Goal: Task Accomplishment & Management: Use online tool/utility

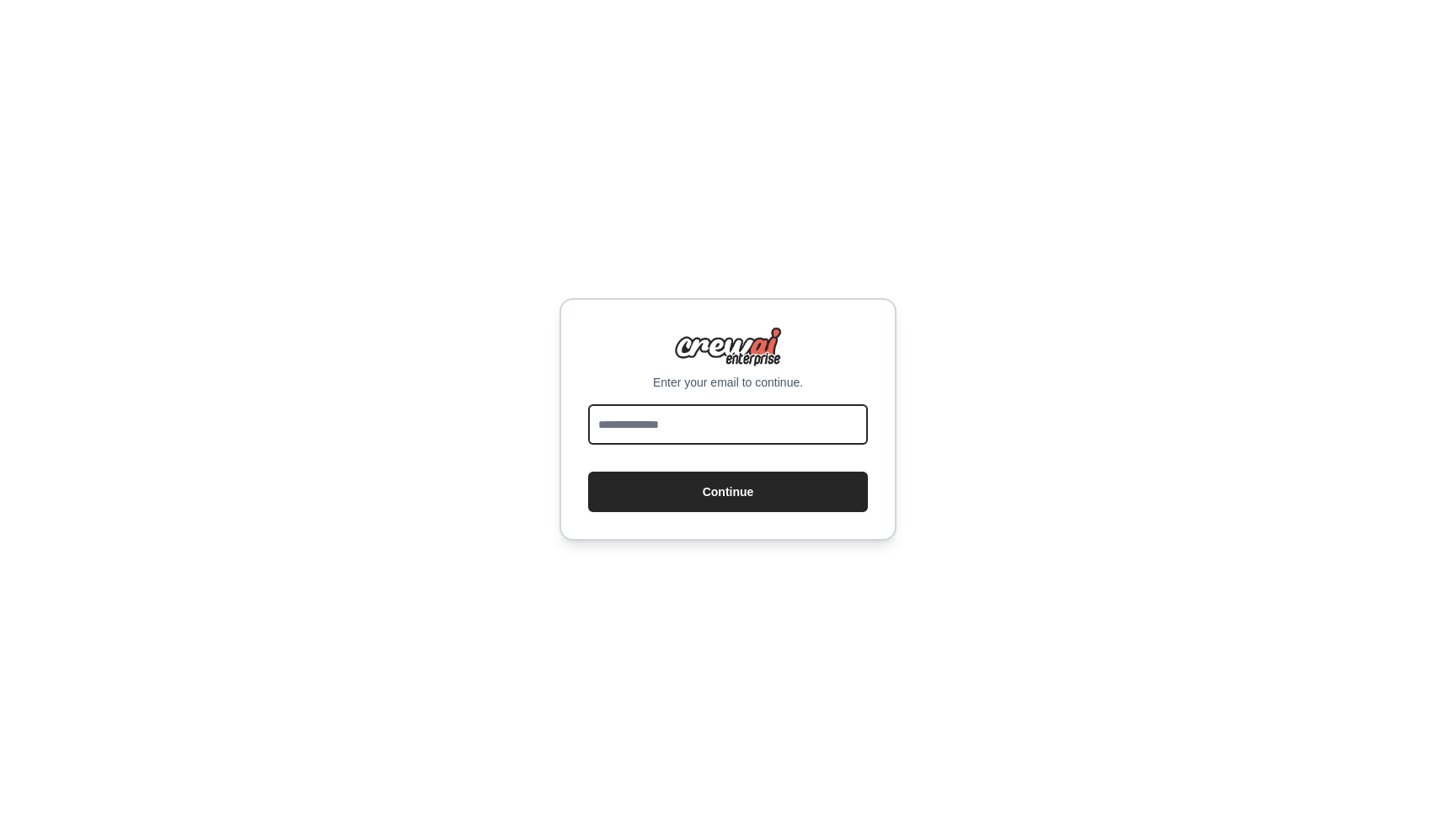
click at [753, 423] on input "email" at bounding box center [728, 424] width 279 height 40
click at [588, 472] on button "Continue" at bounding box center [728, 492] width 279 height 40
type input "**********"
click at [588, 472] on button "Continue" at bounding box center [728, 492] width 279 height 40
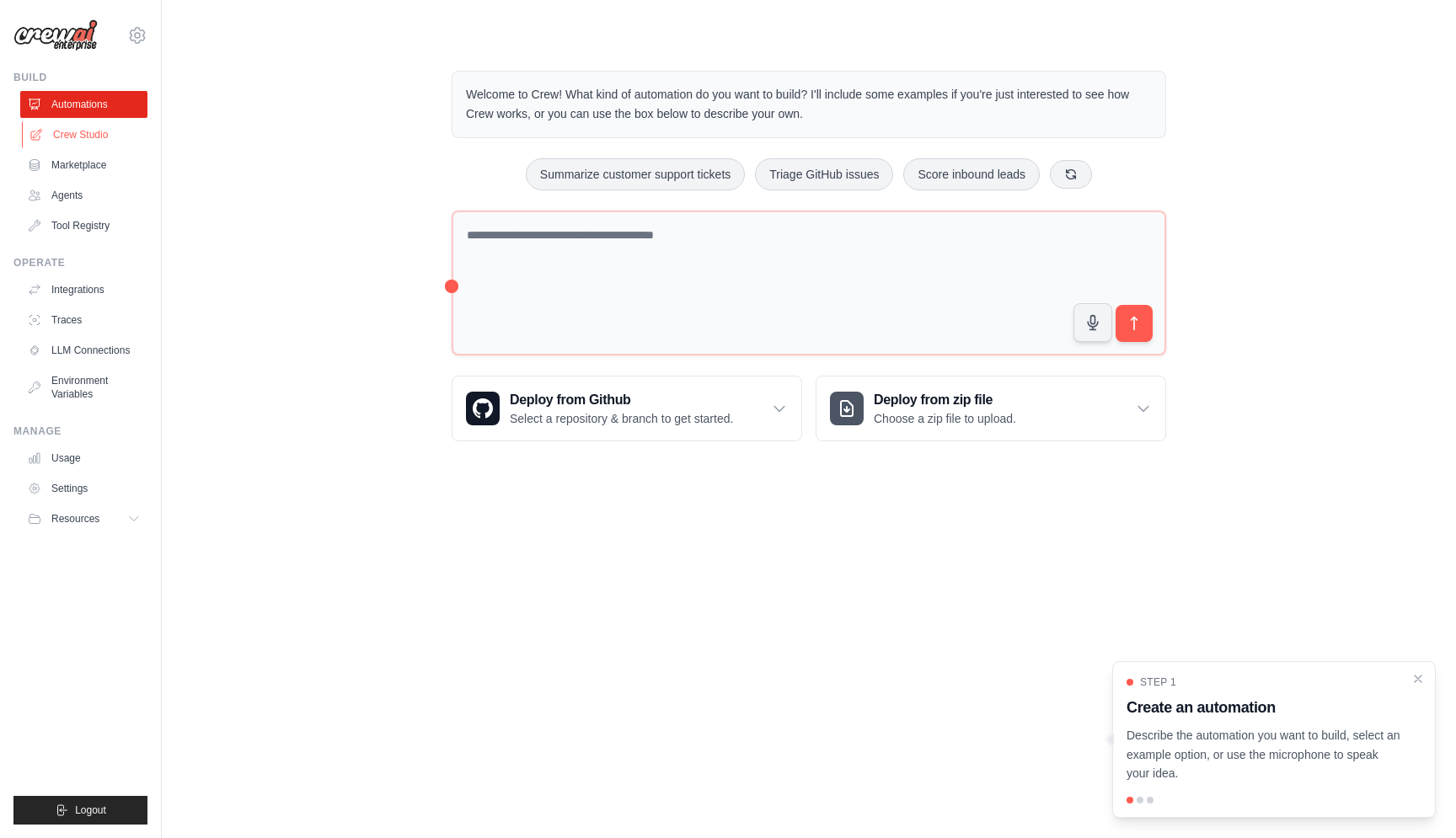
click at [102, 141] on link "Crew Studio" at bounding box center [85, 134] width 127 height 27
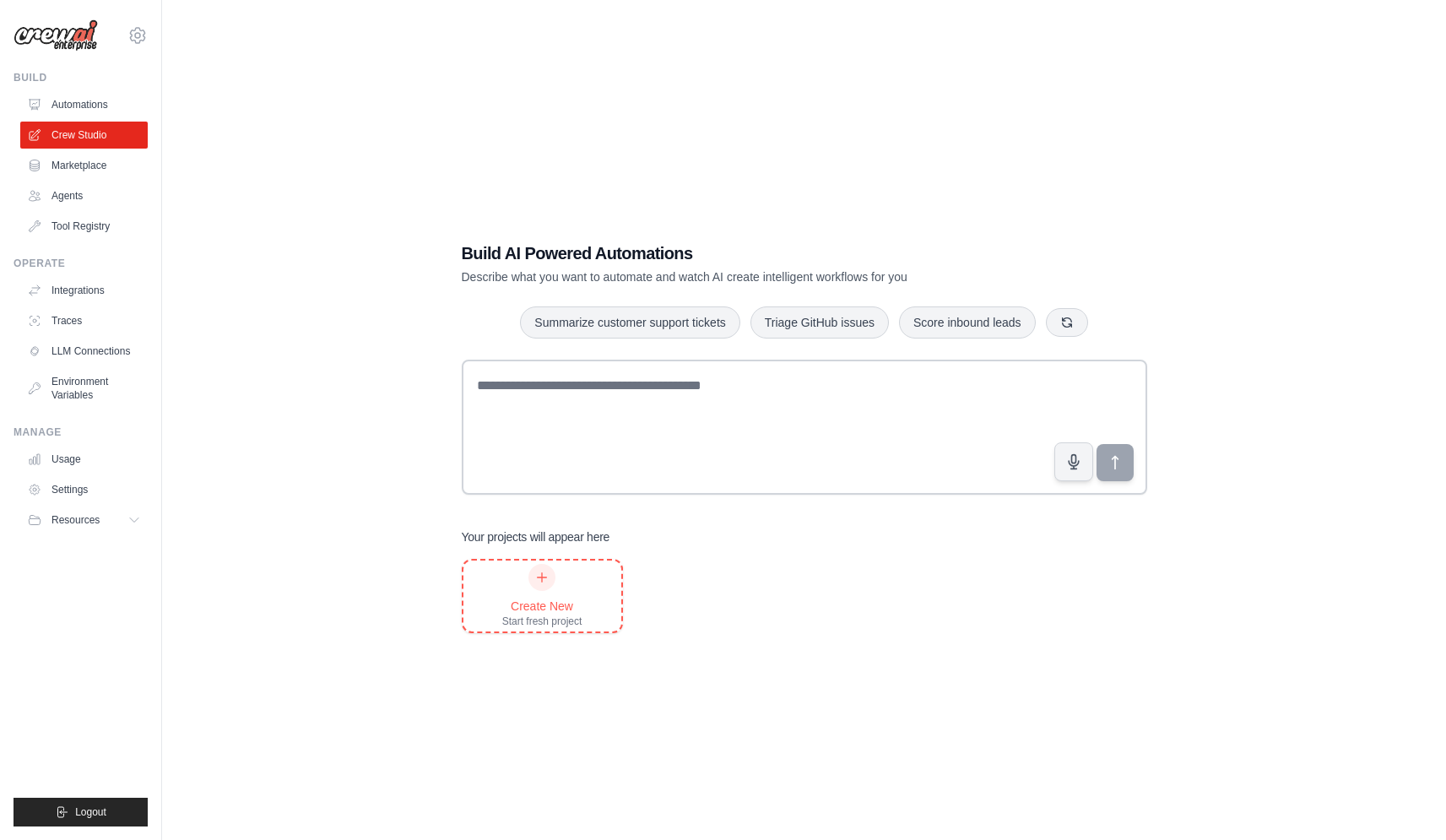
click at [535, 582] on div at bounding box center [542, 577] width 27 height 27
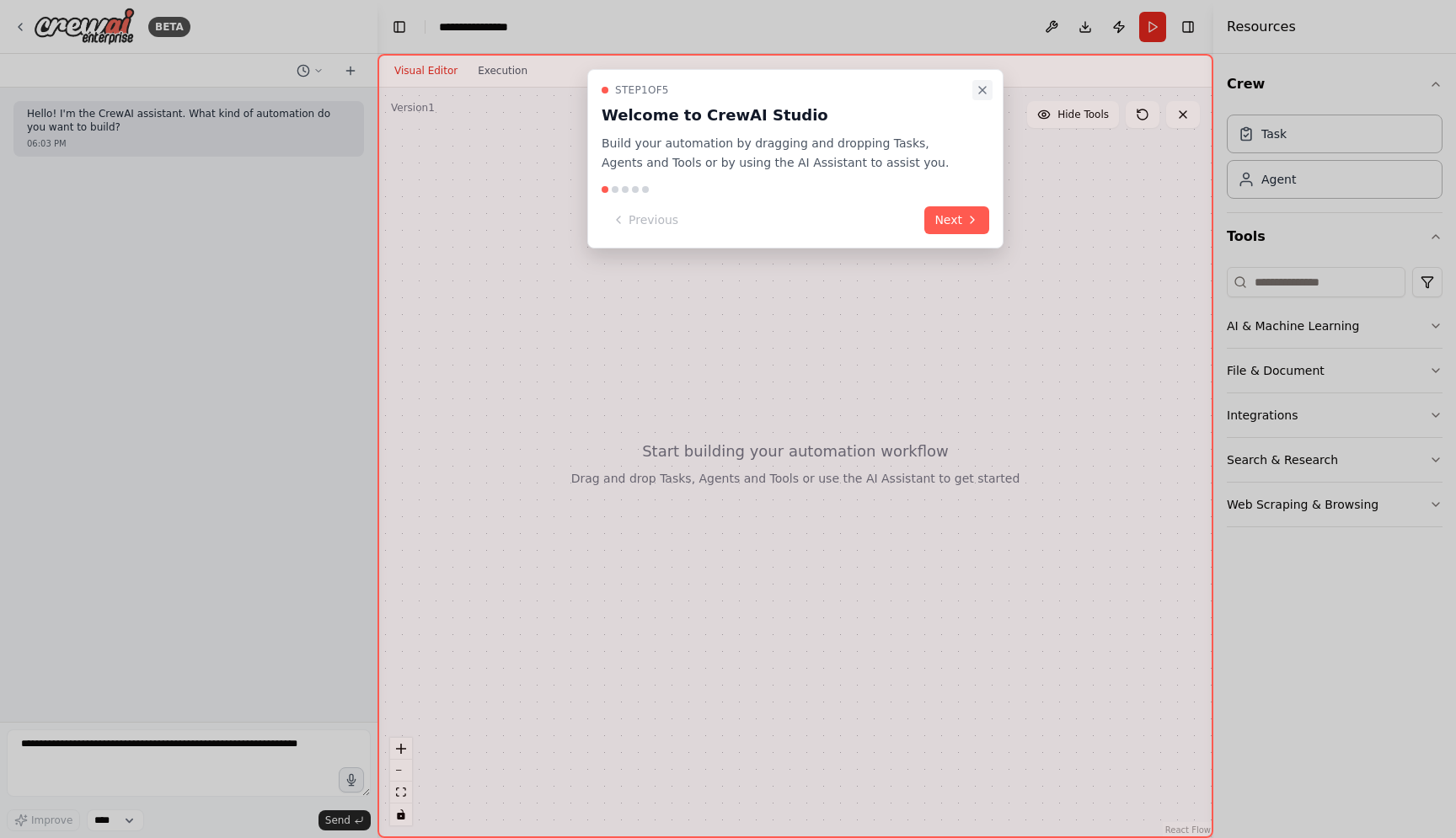
click at [976, 97] on button "Close walkthrough" at bounding box center [982, 90] width 20 height 20
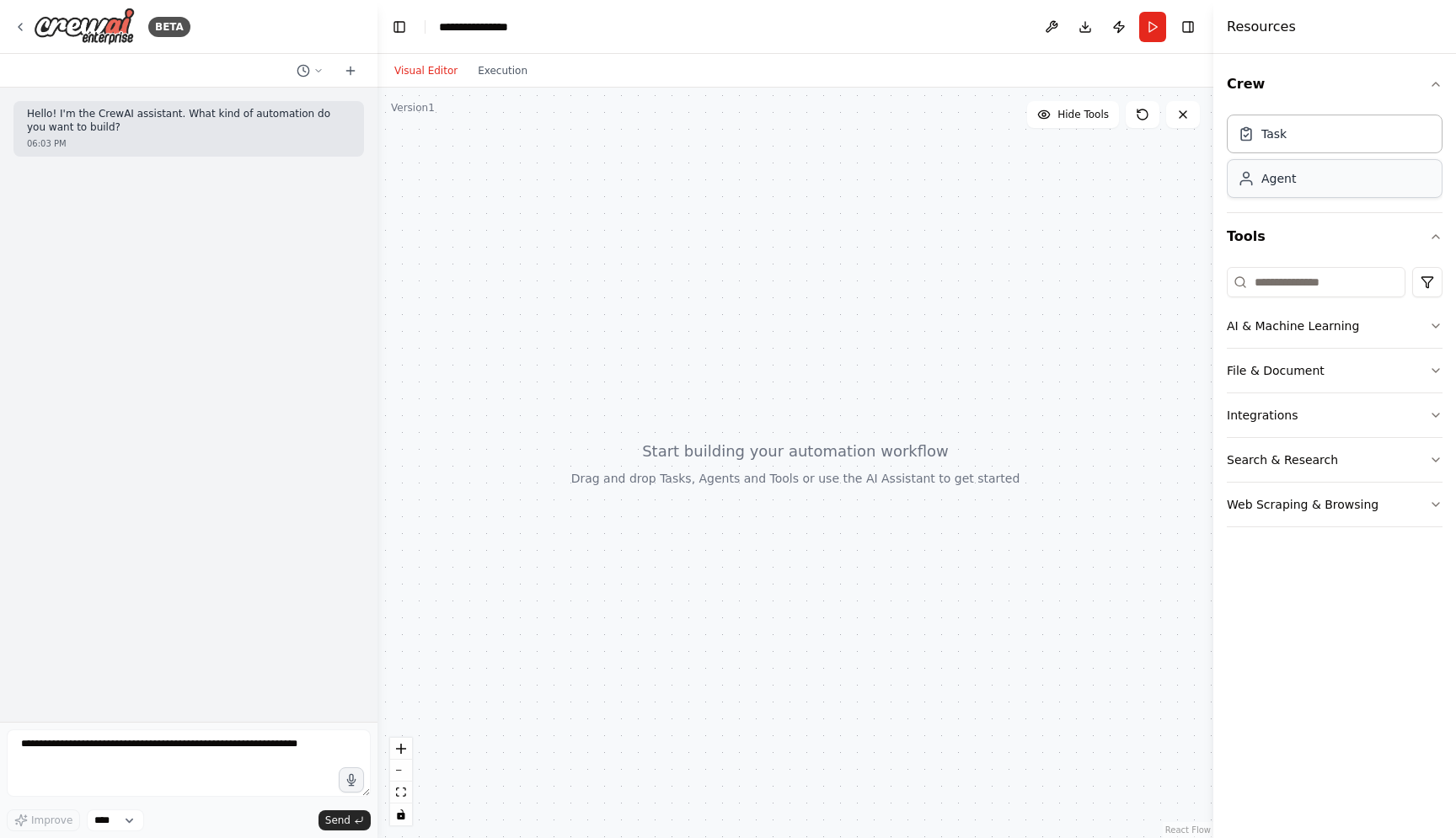
click at [1265, 184] on div "Agent" at bounding box center [1278, 178] width 34 height 17
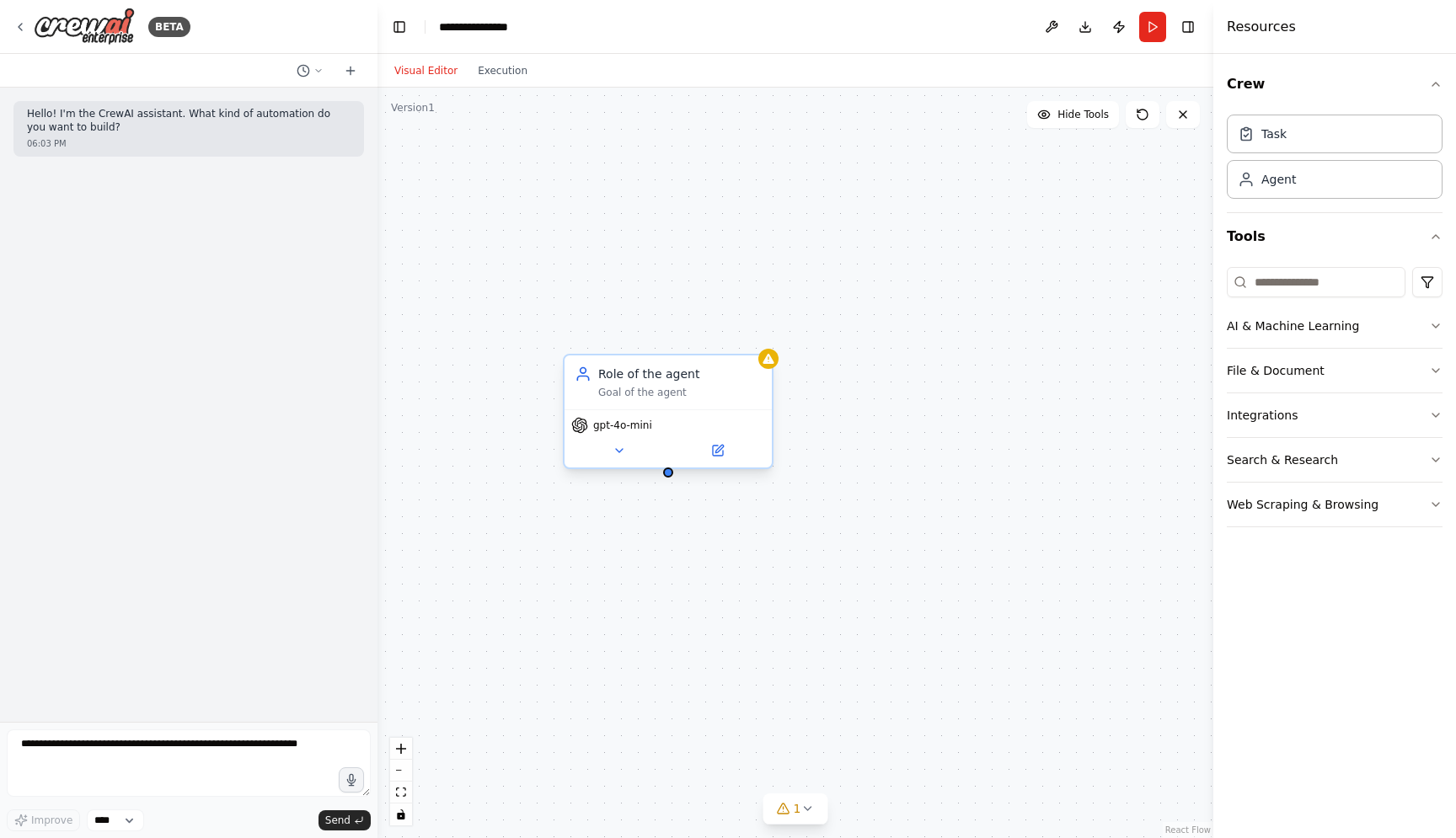
click at [656, 386] on div "Goal of the agent" at bounding box center [680, 392] width 163 height 13
click at [626, 452] on button at bounding box center [619, 450] width 95 height 20
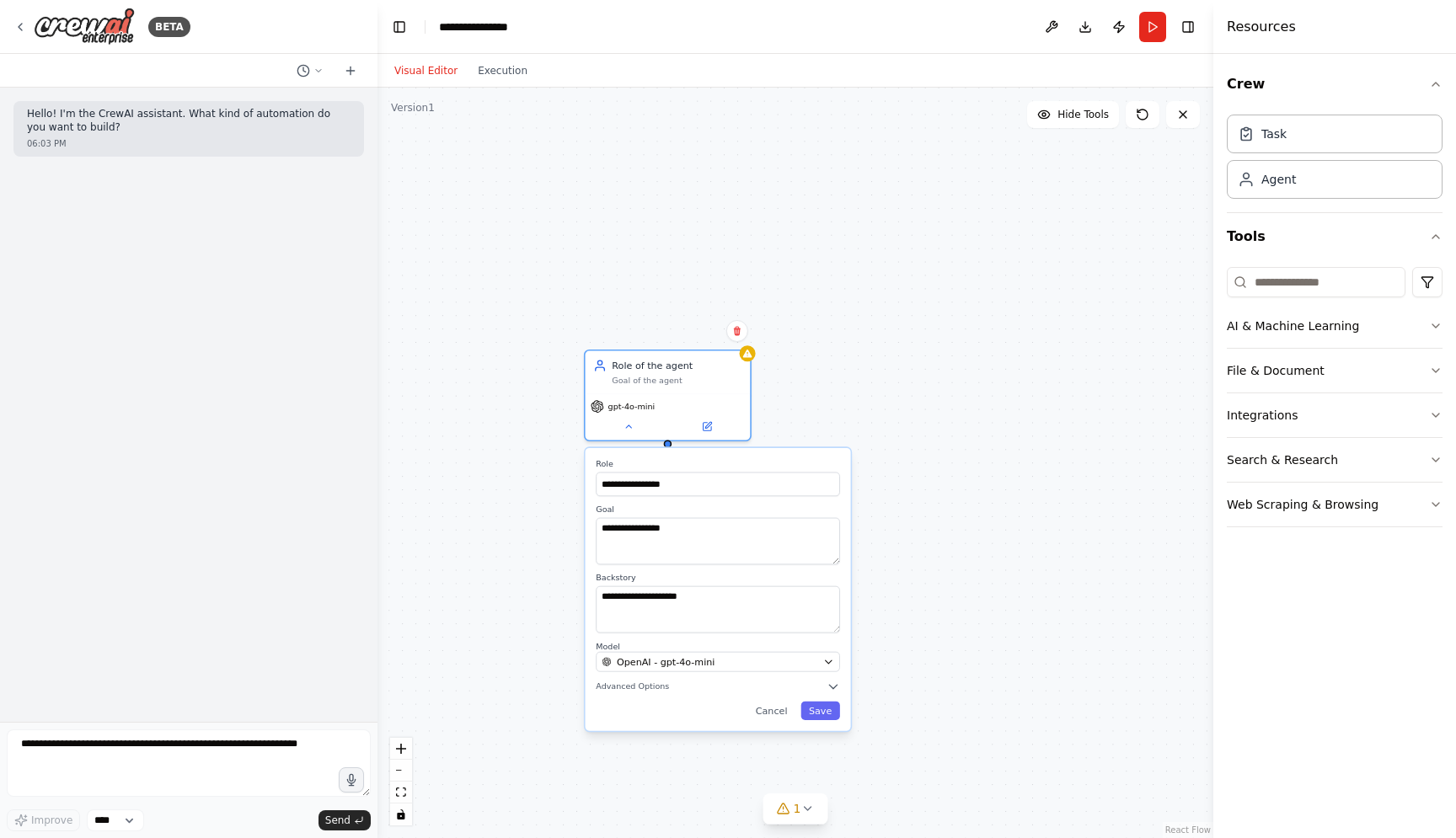
drag, startPoint x: 938, startPoint y: 408, endPoint x: 926, endPoint y: 273, distance: 135.5
click at [926, 273] on div "**********" at bounding box center [794, 463] width 836 height 750
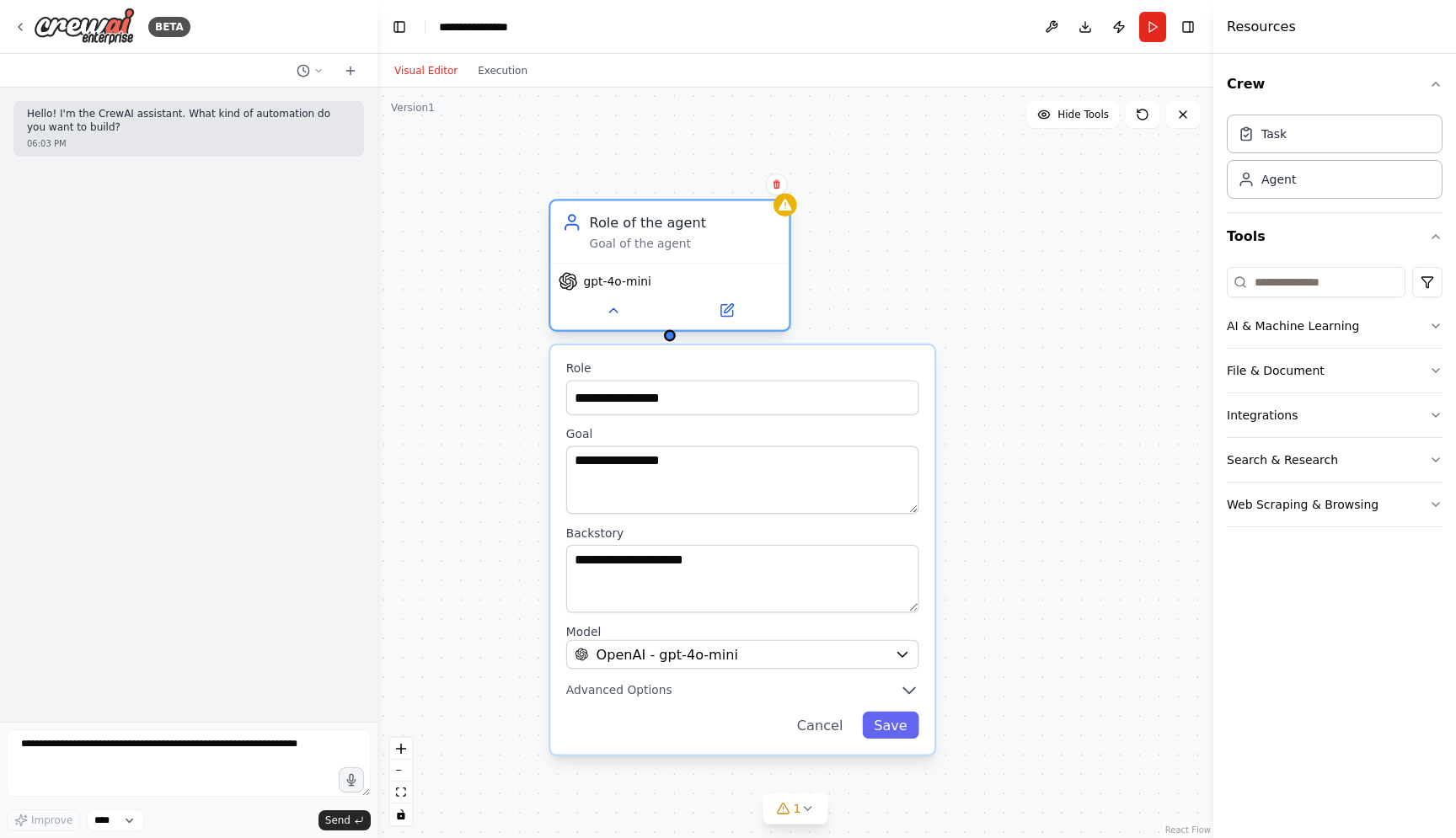
click at [627, 219] on div "Role of the agent" at bounding box center [683, 222] width 188 height 19
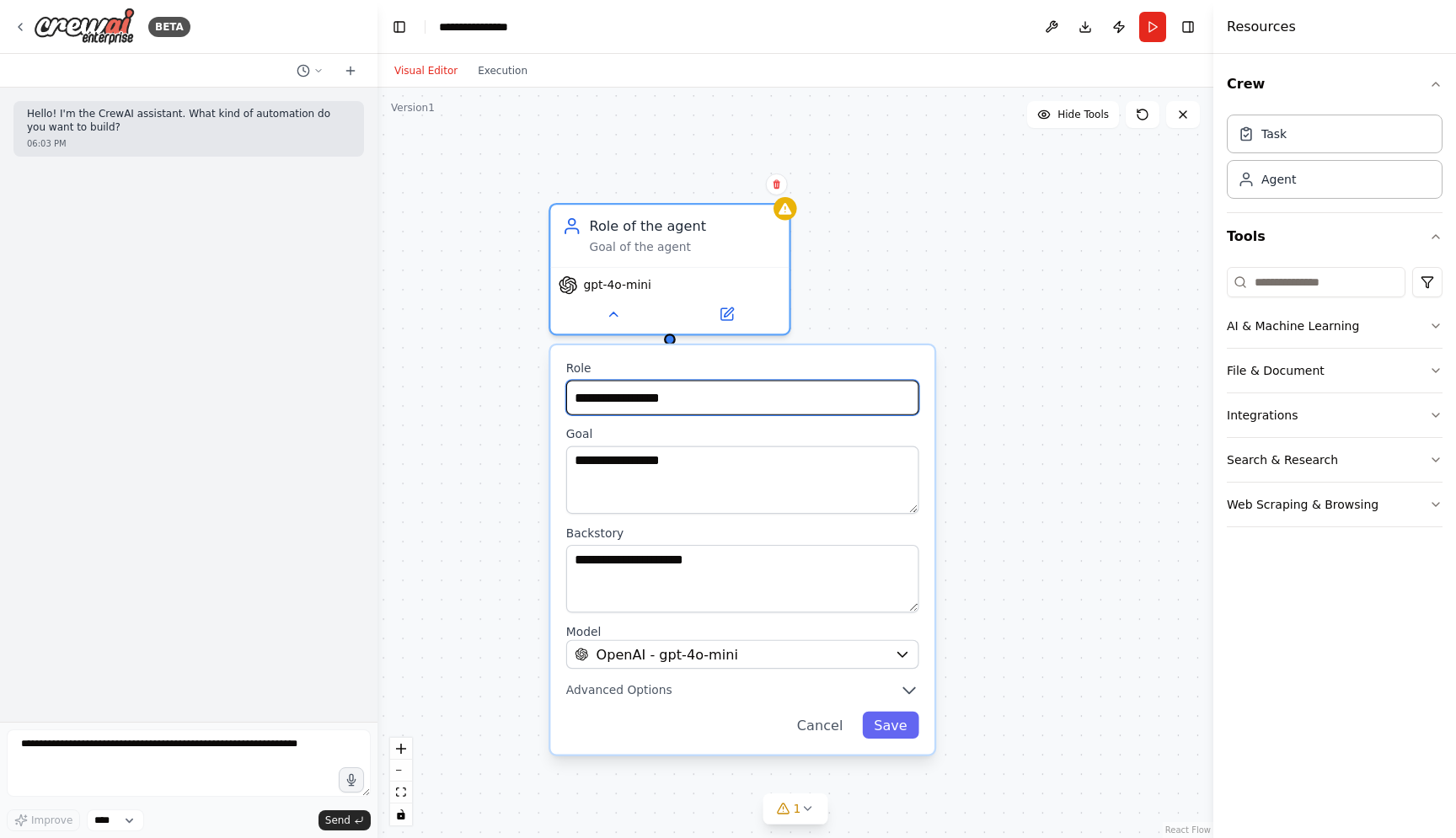
click at [630, 408] on input "**********" at bounding box center [742, 396] width 353 height 34
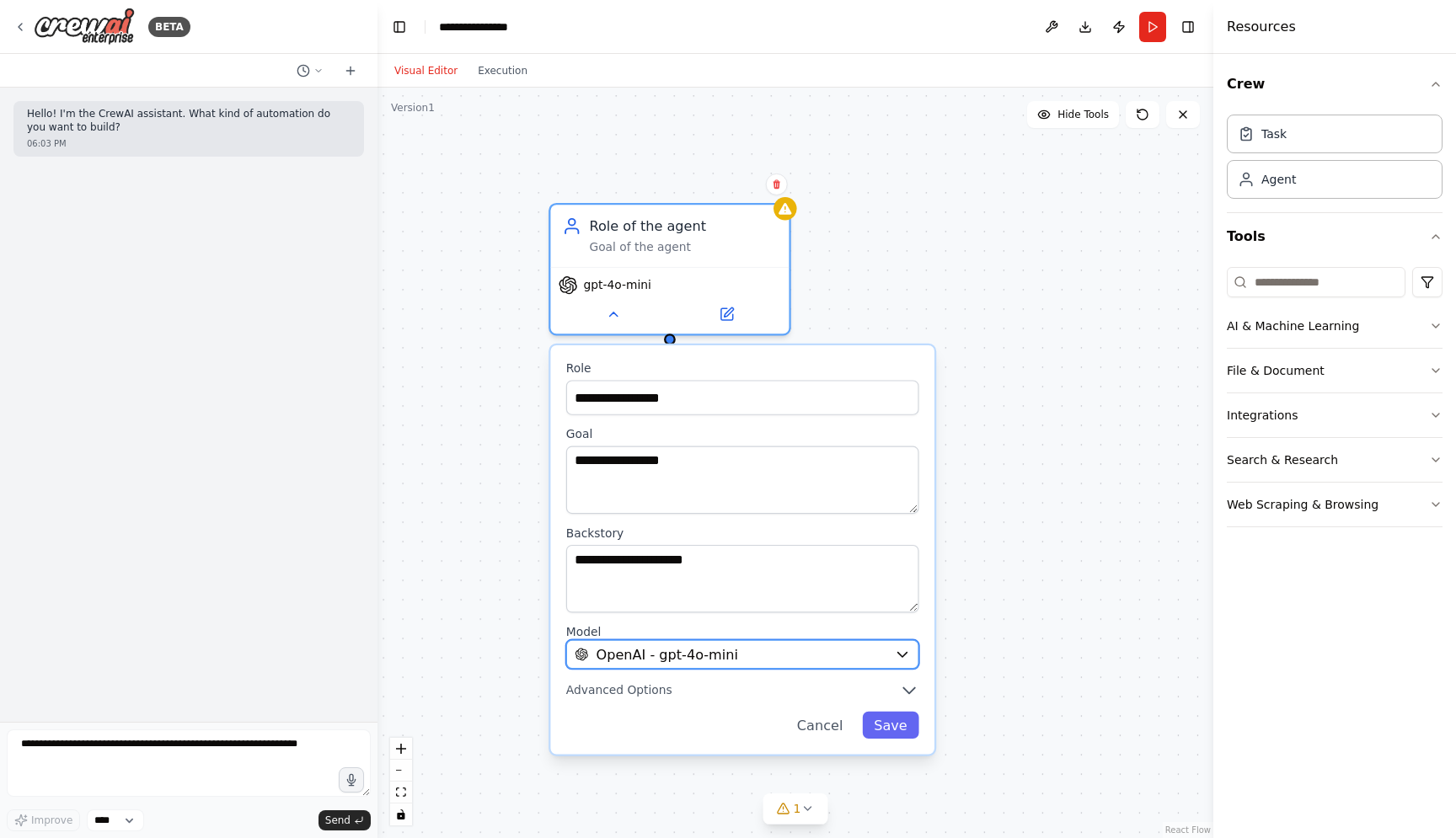
click at [698, 667] on button "OpenAI - gpt-4o-mini" at bounding box center [742, 655] width 353 height 30
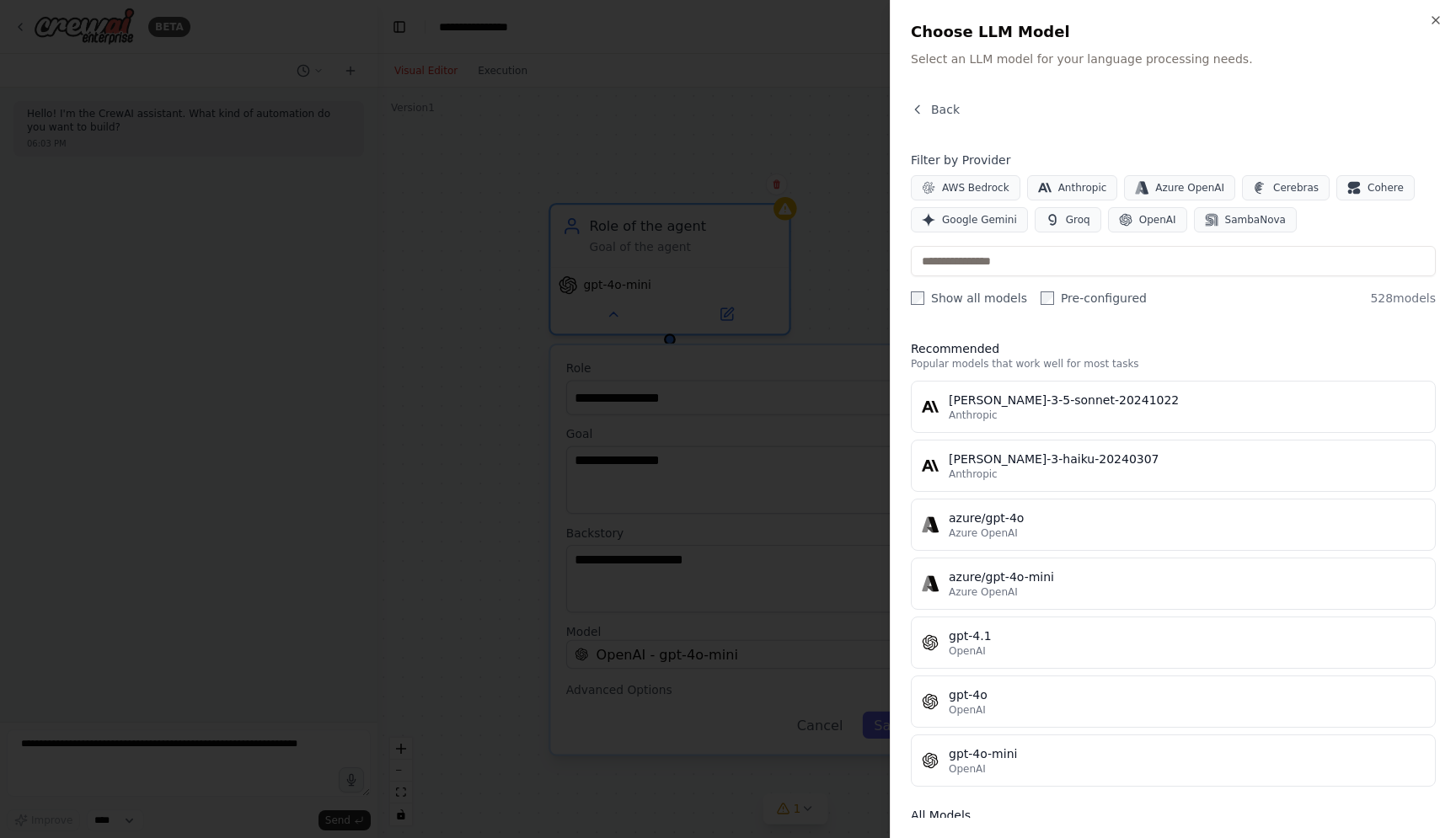
click at [1431, 29] on h2 "Choose LLM Model" at bounding box center [1172, 32] width 525 height 24
click at [1437, 25] on icon "button" at bounding box center [1435, 19] width 13 height 13
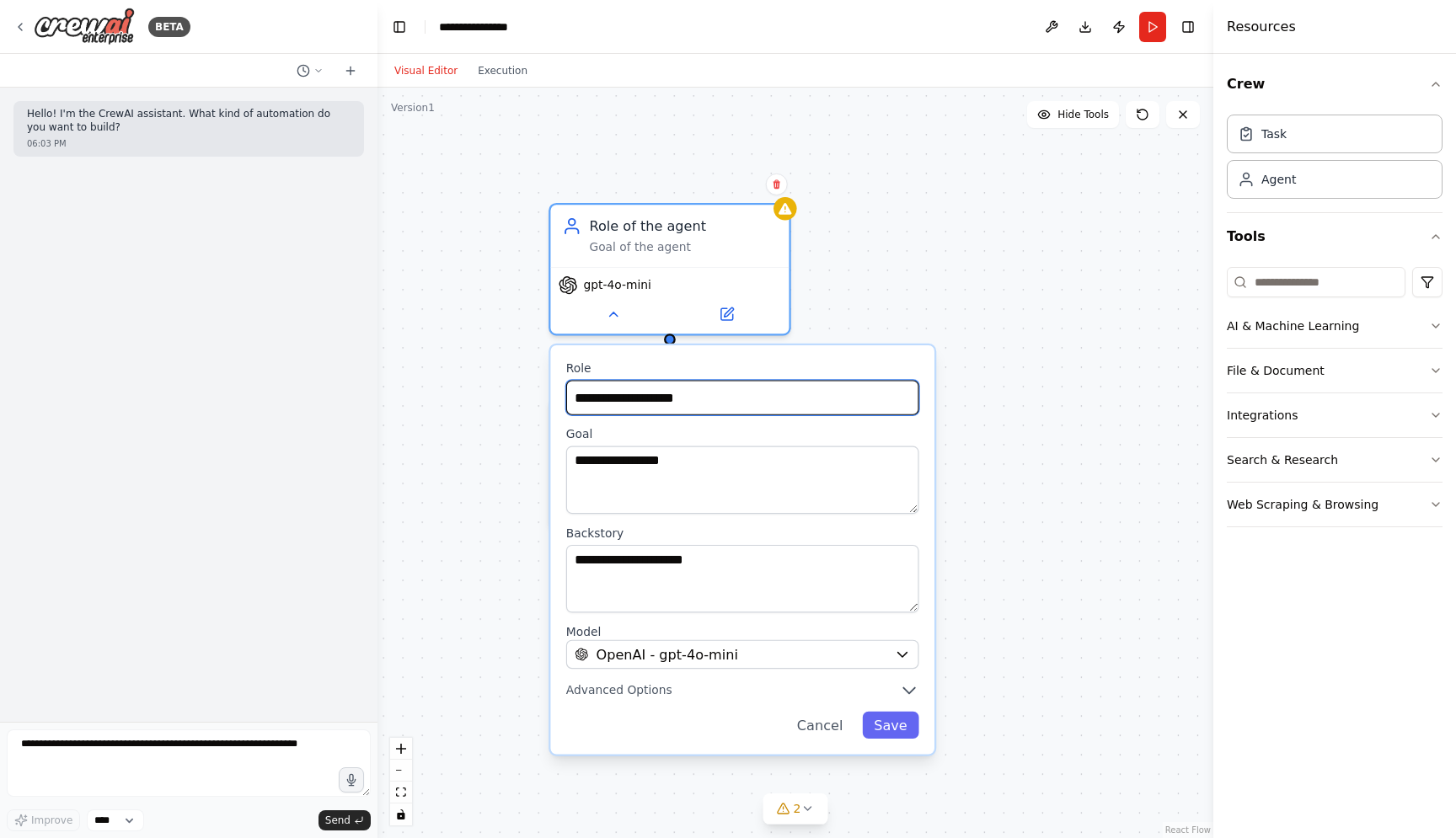
type input "**********"
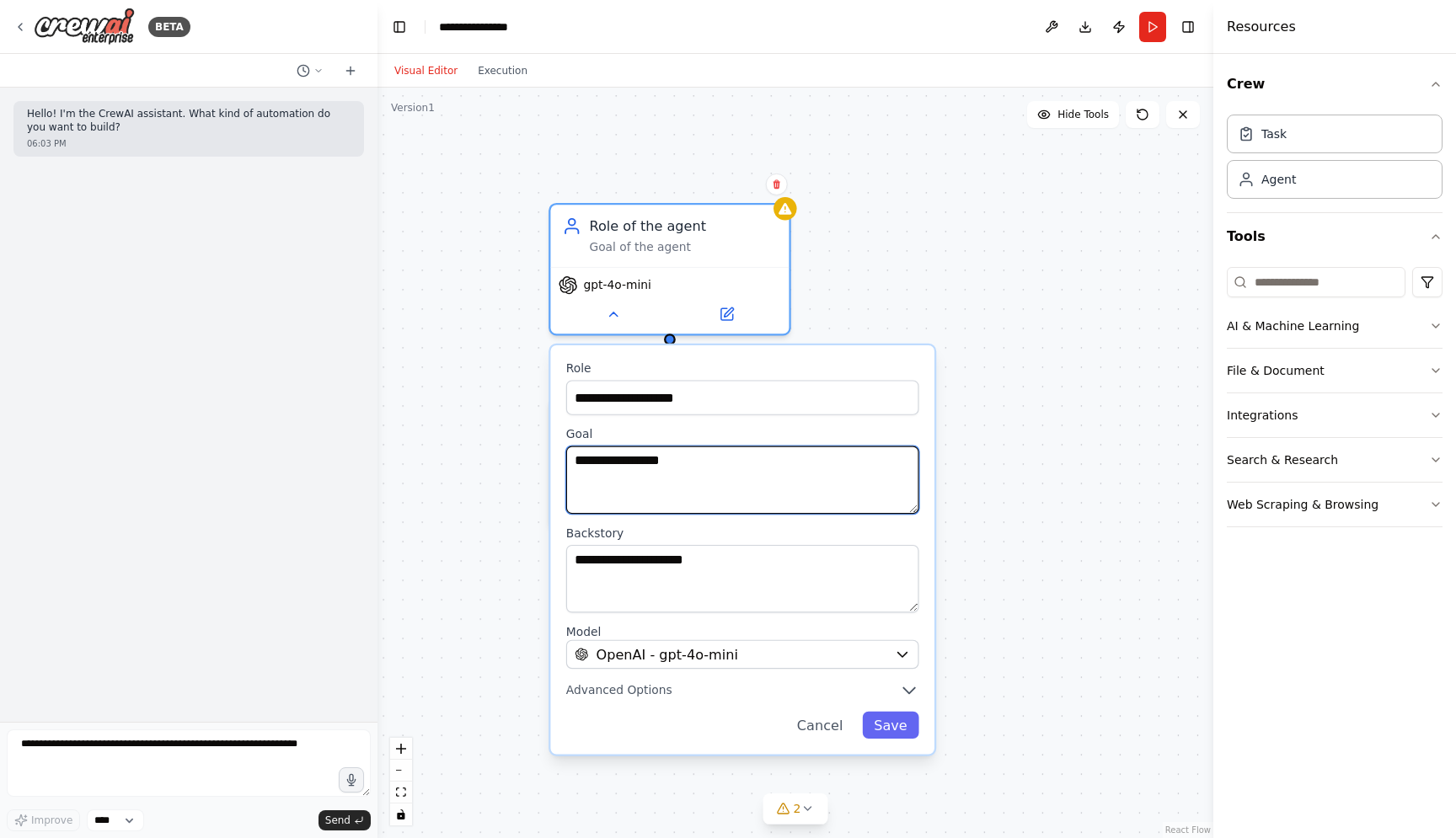
click at [639, 481] on textarea "**********" at bounding box center [742, 480] width 353 height 69
click at [685, 704] on div "**********" at bounding box center [742, 549] width 384 height 408
click at [674, 687] on button "Advanced Options" at bounding box center [742, 690] width 353 height 19
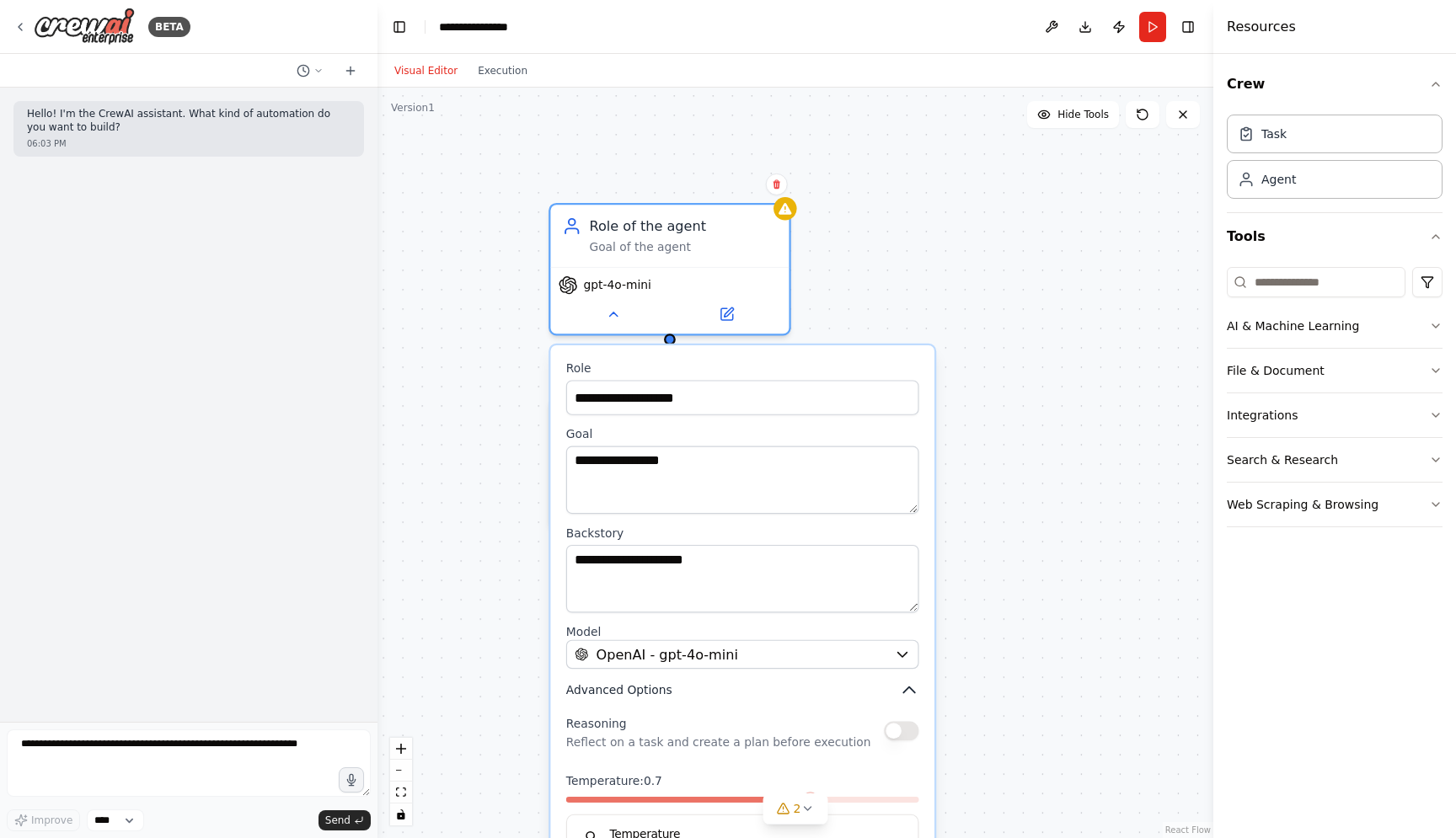
click at [674, 687] on button "Advanced Options" at bounding box center [742, 690] width 353 height 19
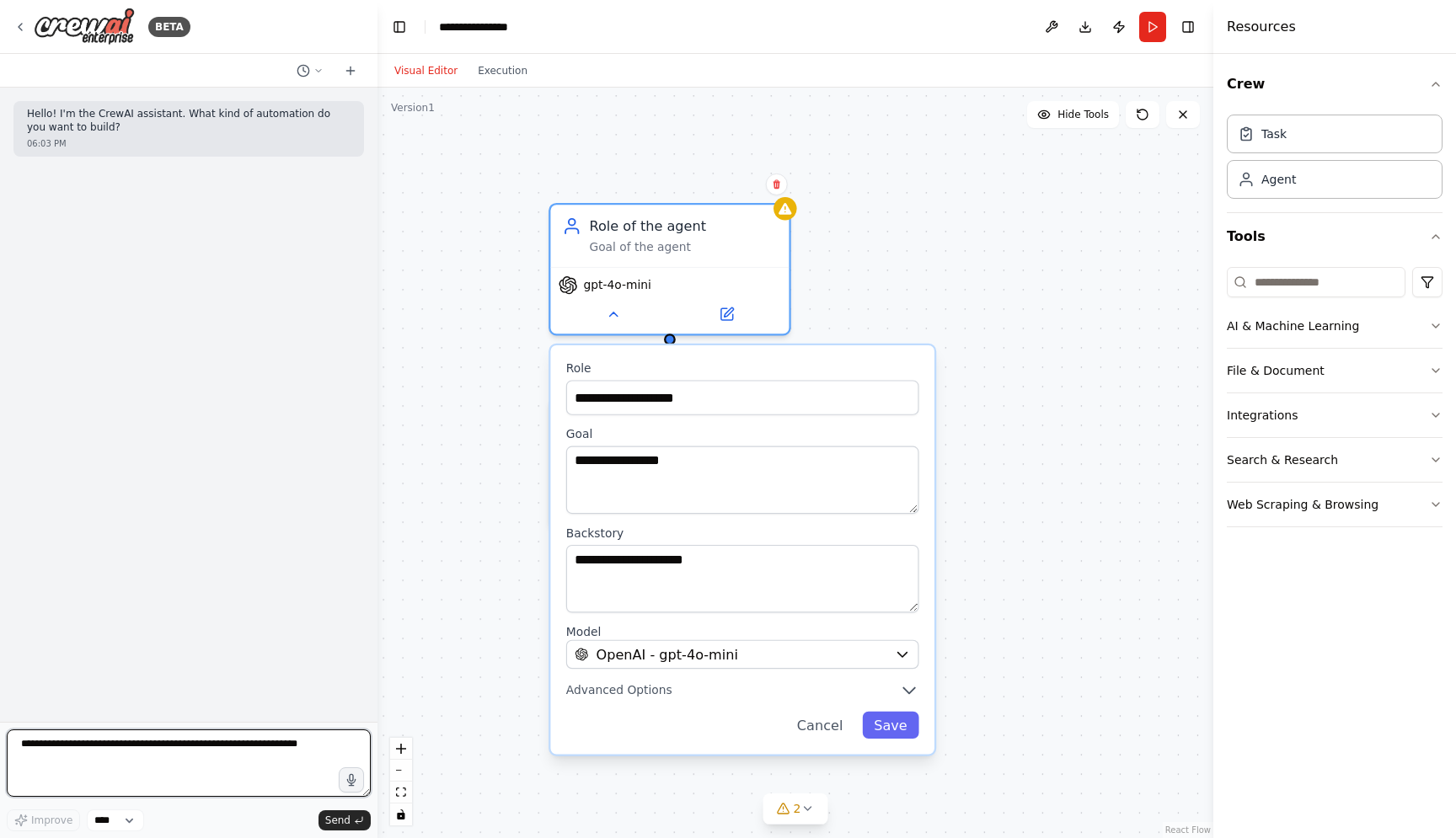
click at [181, 776] on textarea at bounding box center [189, 762] width 364 height 68
paste textarea "**********"
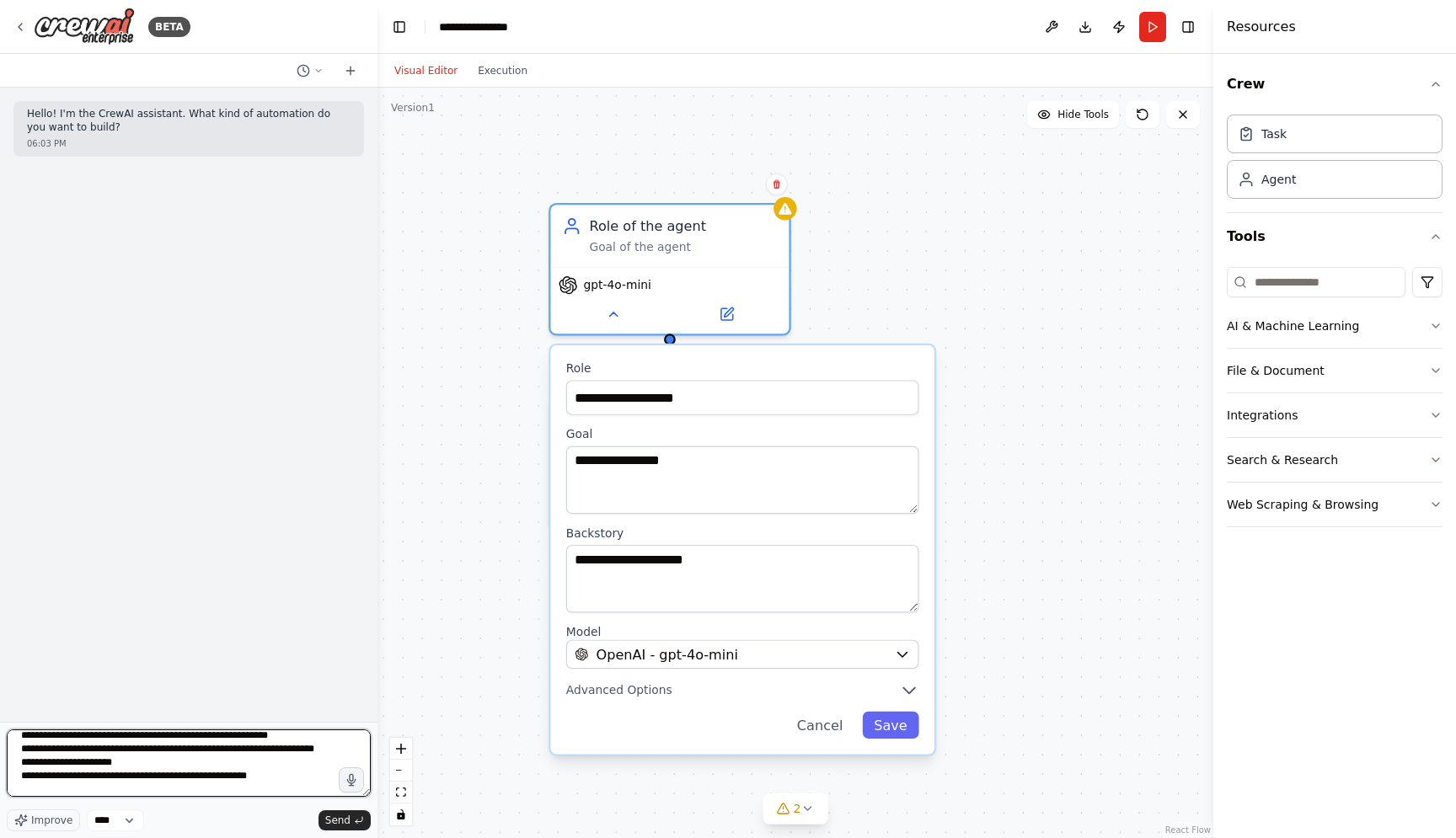
scroll to position [3633, 0]
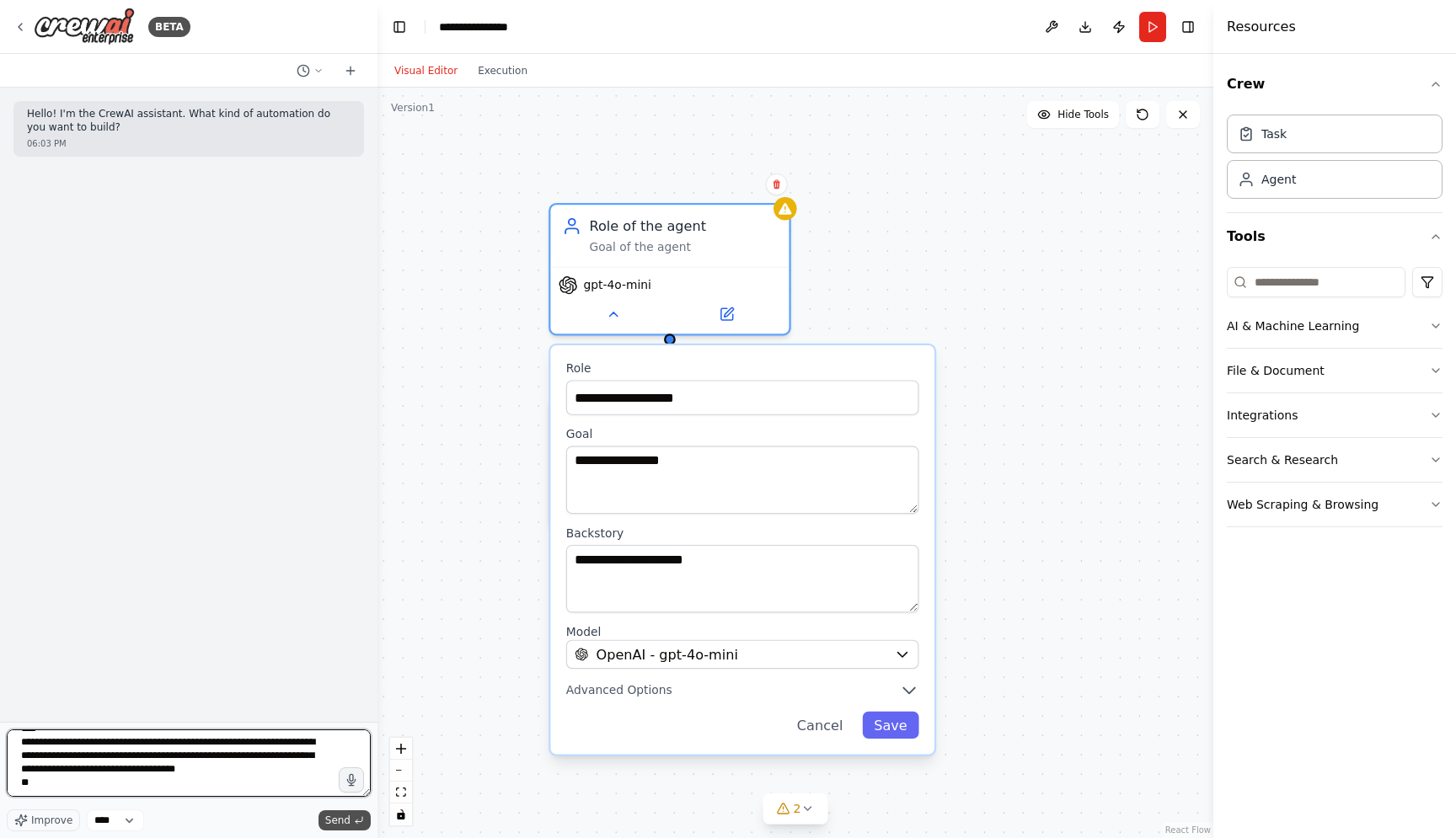
type textarea "**********"
click at [355, 827] on button "Send" at bounding box center [344, 820] width 52 height 20
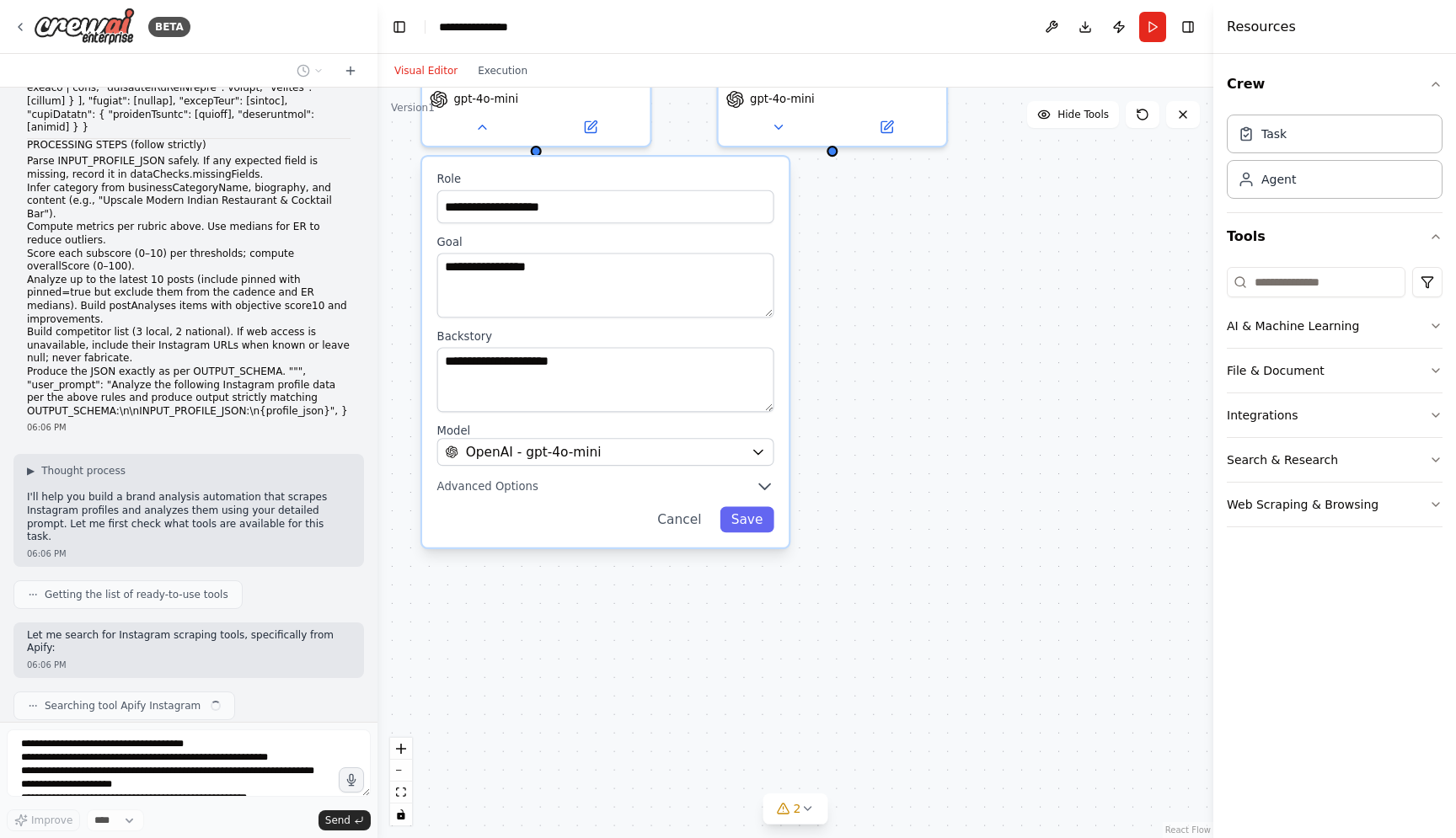
scroll to position [2193, 0]
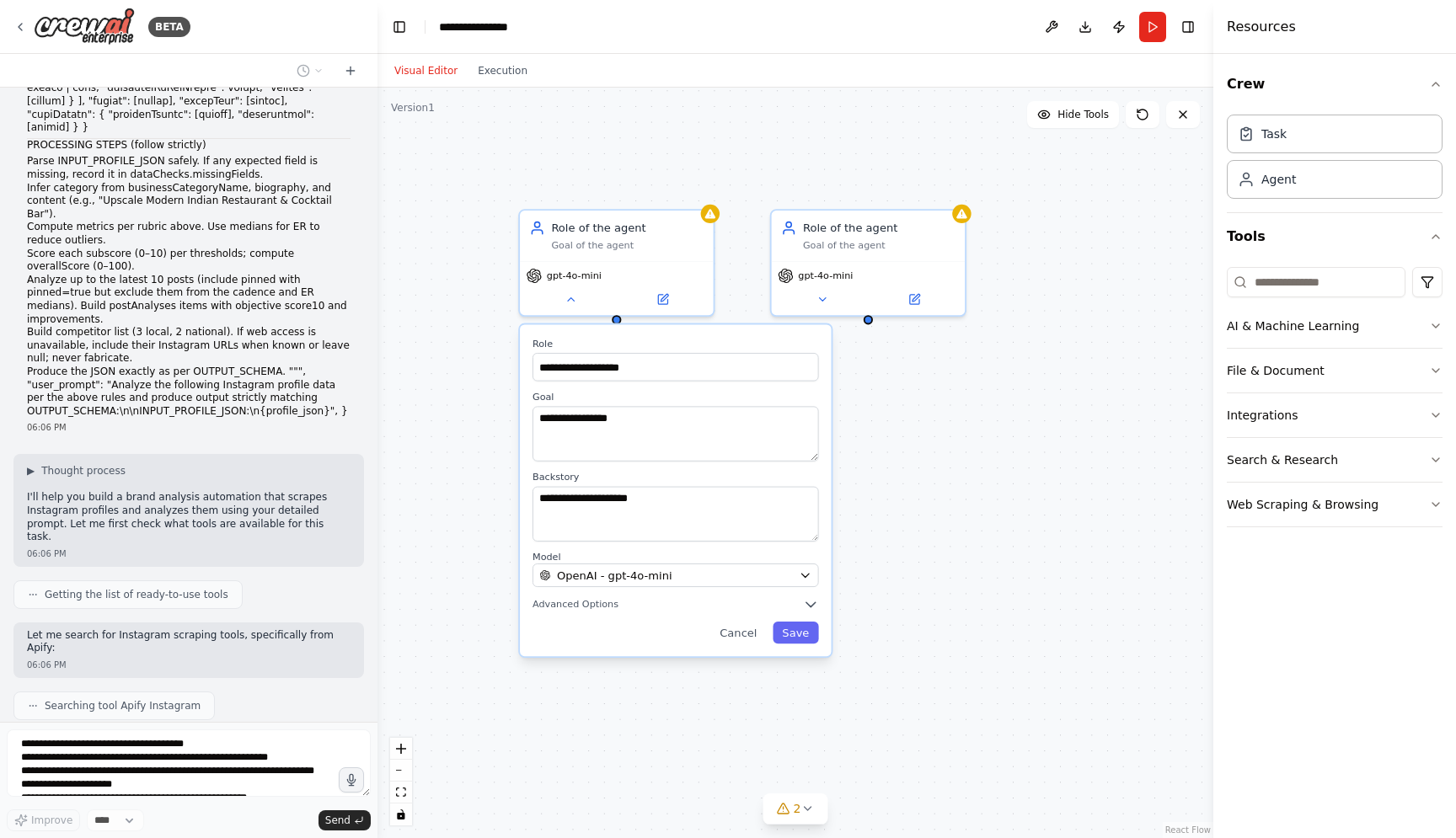
drag, startPoint x: 900, startPoint y: 317, endPoint x: 929, endPoint y: 460, distance: 145.9
click at [929, 460] on div "**********" at bounding box center [794, 463] width 836 height 750
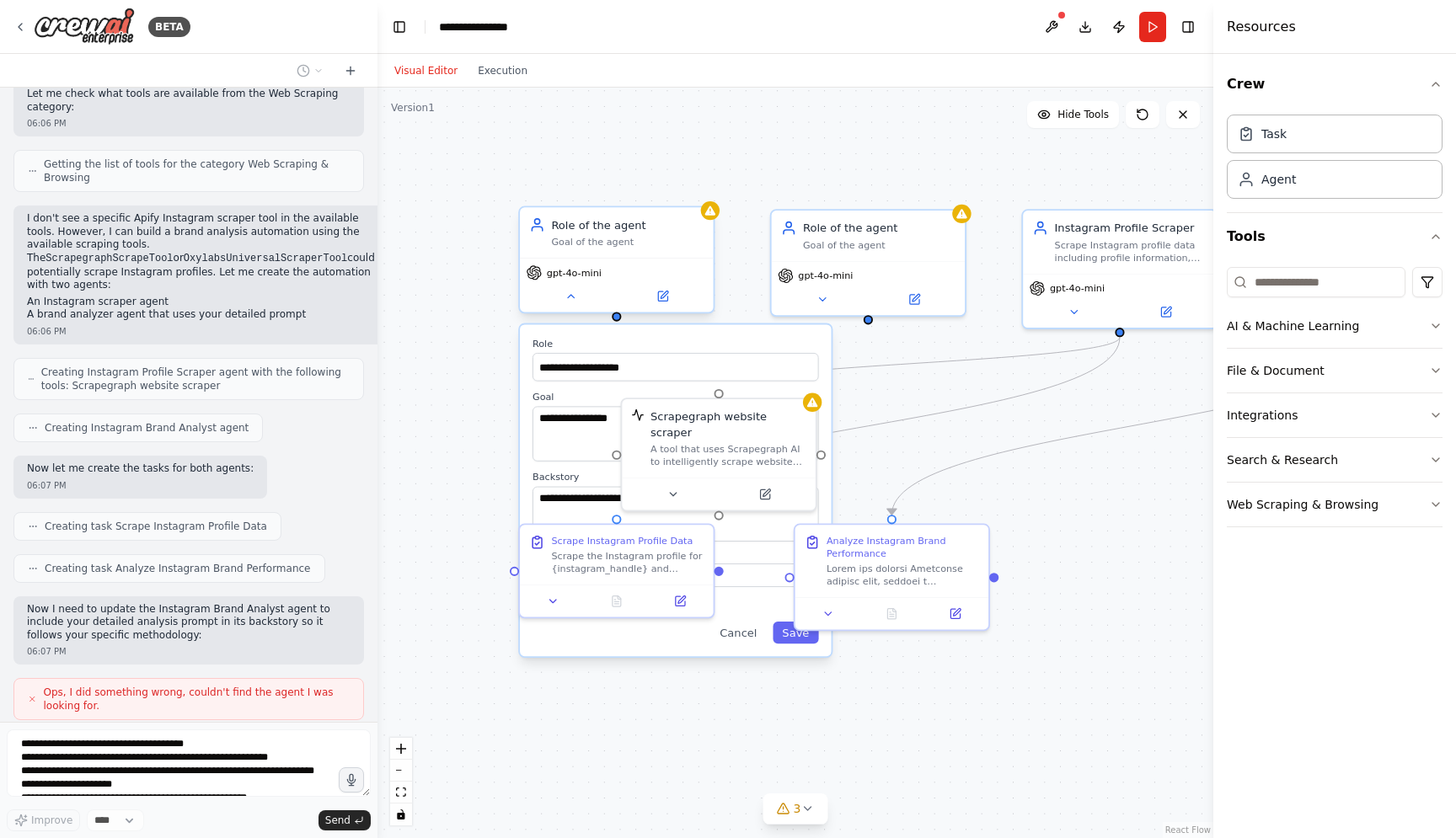
scroll to position [3140, 0]
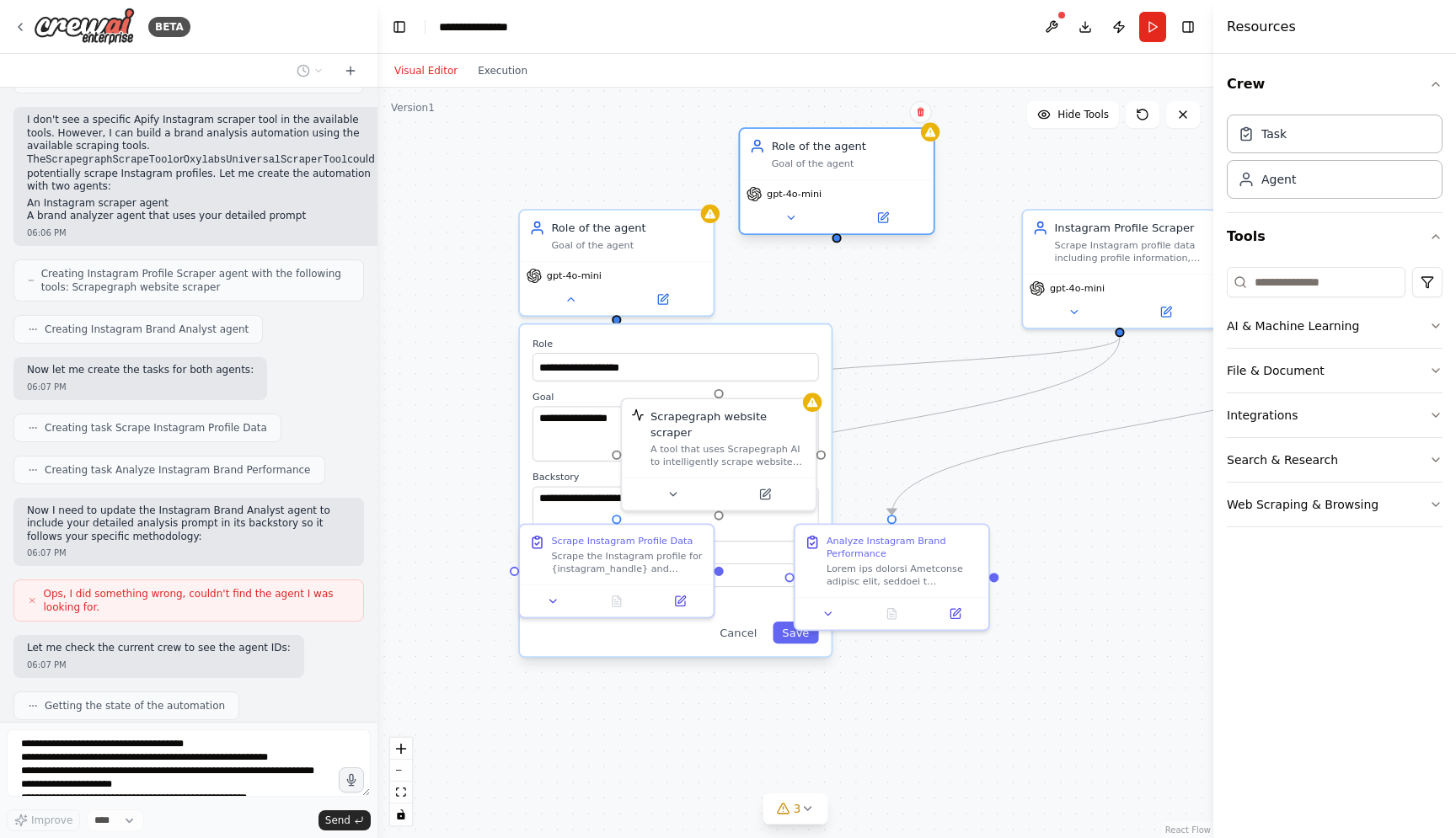
drag, startPoint x: 890, startPoint y: 225, endPoint x: 857, endPoint y: 146, distance: 85.6
click at [857, 146] on div "Role of the agent" at bounding box center [848, 146] width 153 height 16
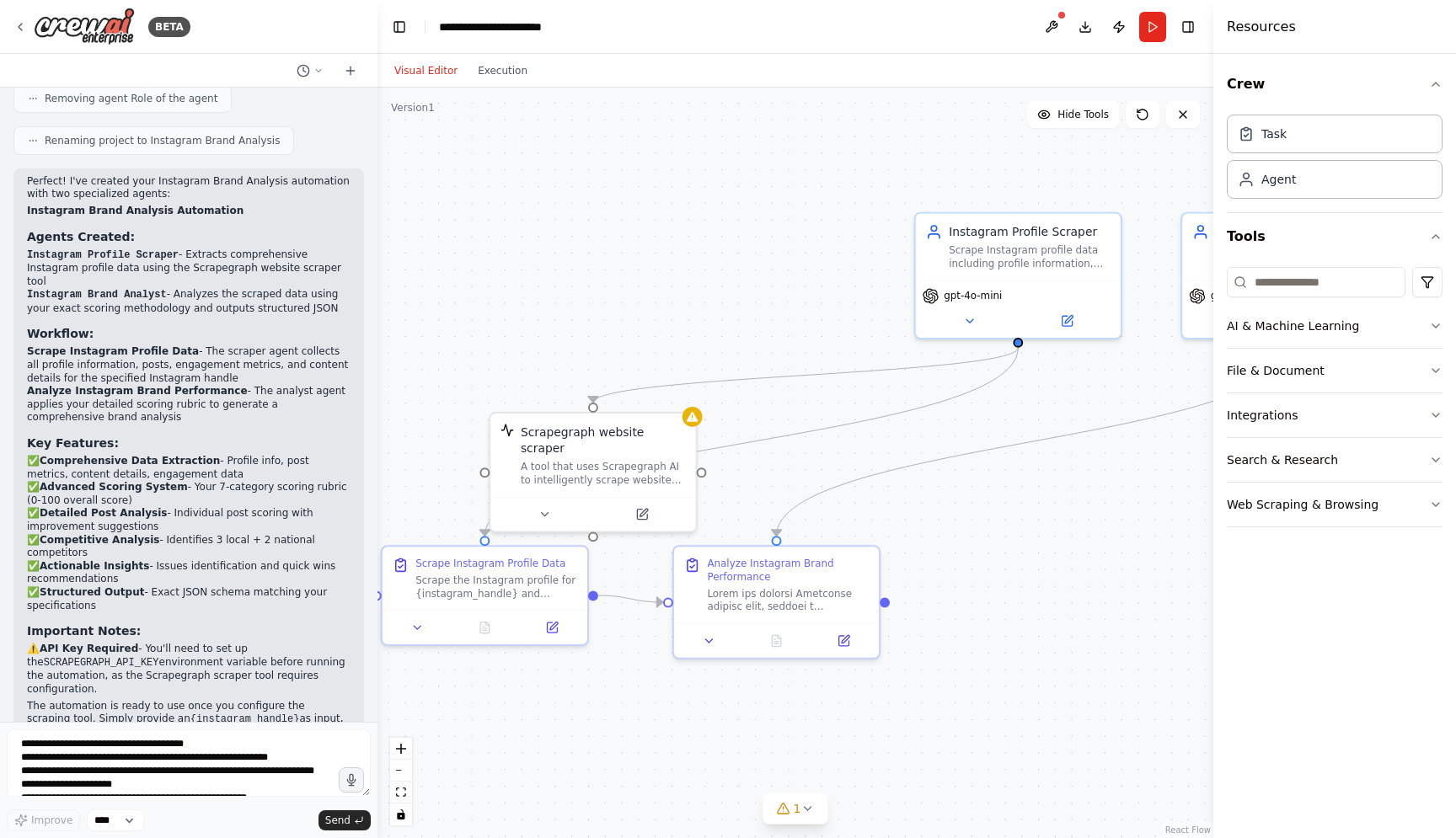
scroll to position [4212, 0]
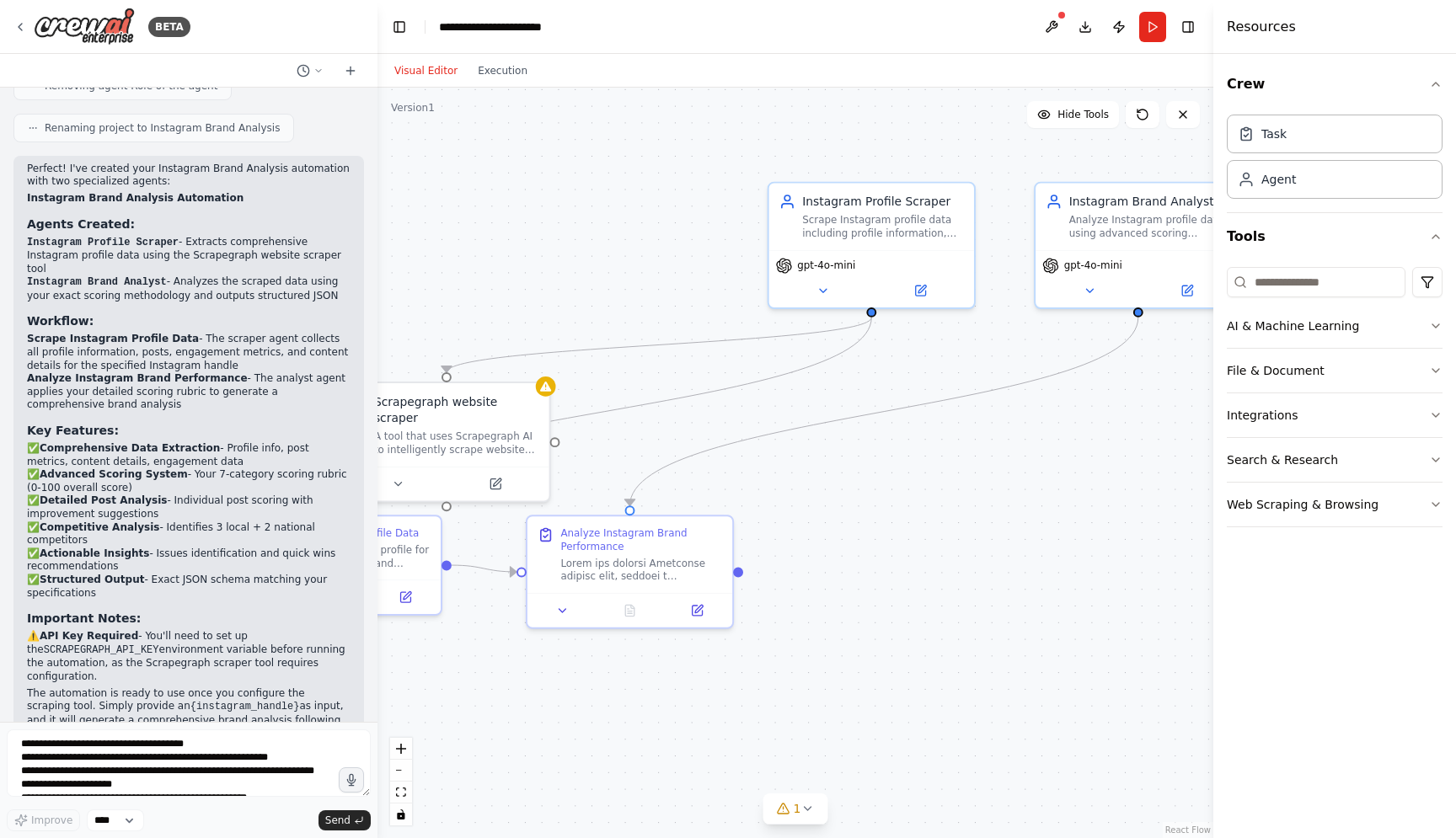
drag, startPoint x: 716, startPoint y: 300, endPoint x: 465, endPoint y: 276, distance: 252.1
click at [465, 276] on div ".deletable-edge-delete-btn { width: 20px; height: 20px; border: 0px solid #ffff…" at bounding box center [794, 463] width 836 height 750
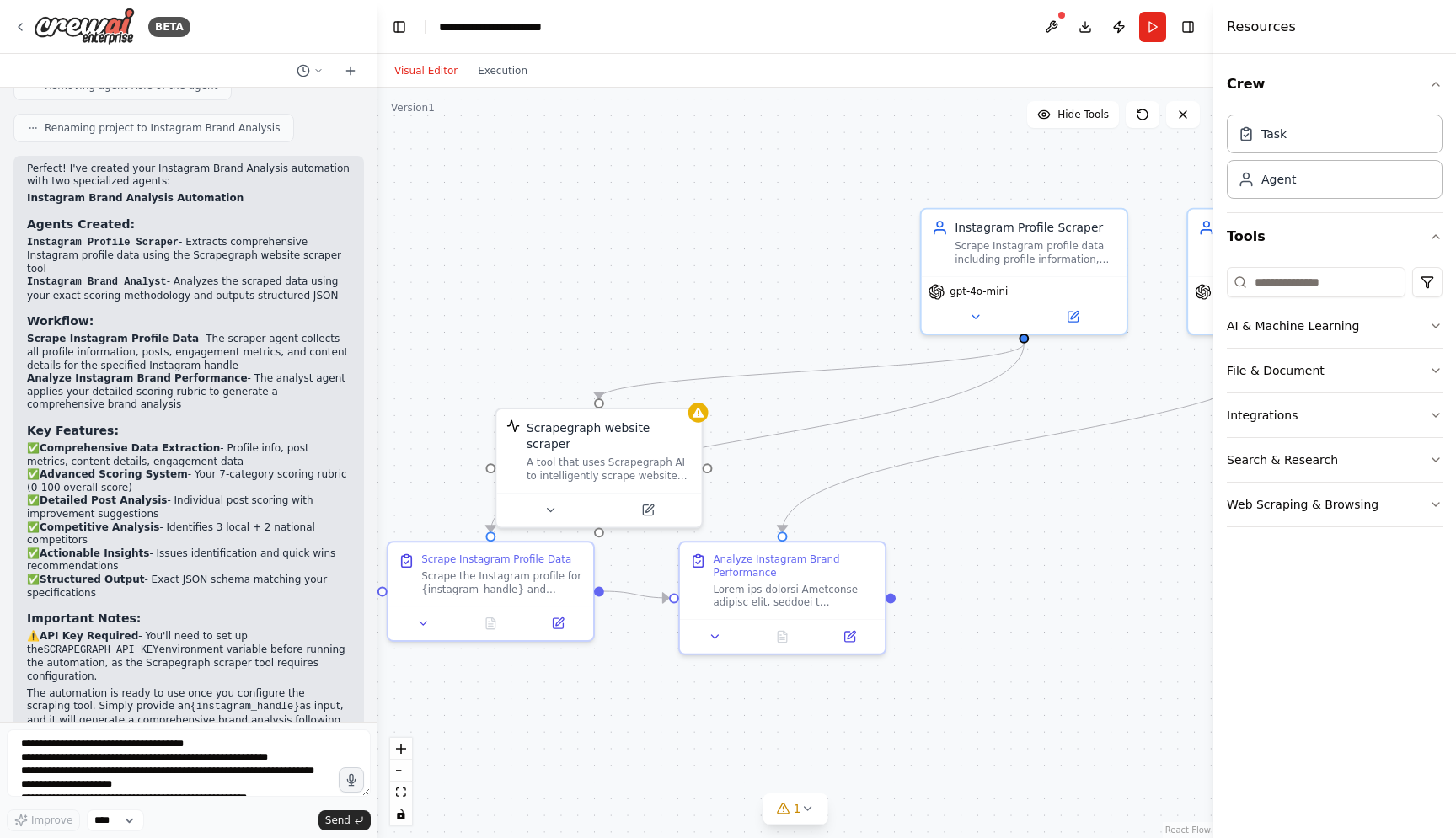
drag, startPoint x: 912, startPoint y: 539, endPoint x: 1065, endPoint y: 566, distance: 155.4
click at [1065, 566] on div ".deletable-edge-delete-btn { width: 20px; height: 20px; border: 0px solid #ffff…" at bounding box center [794, 463] width 836 height 750
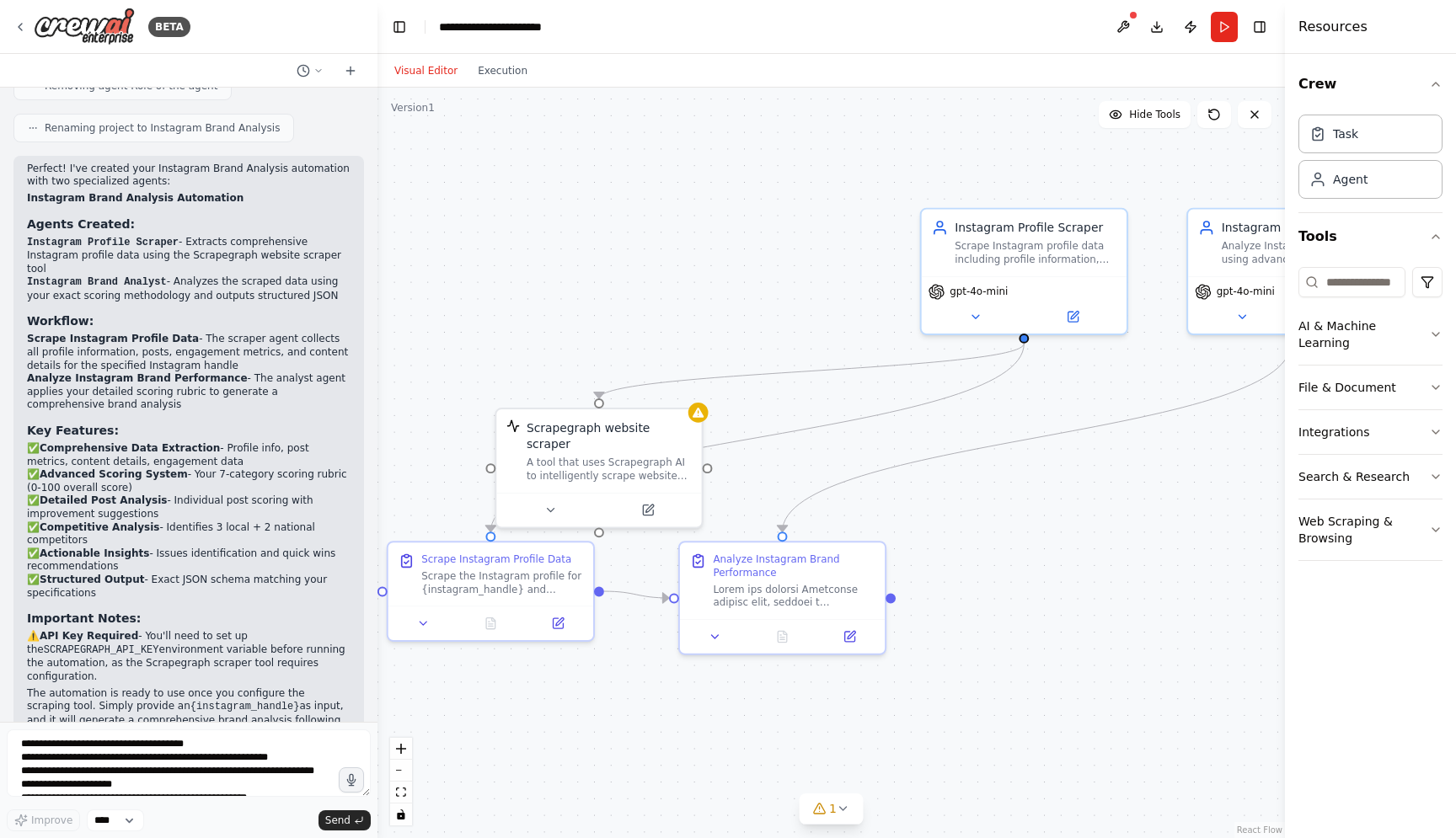
drag, startPoint x: 1213, startPoint y: 198, endPoint x: 1372, endPoint y: 199, distance: 159.0
click at [1372, 199] on div "Resources Crew Task Agent Tools AI & Machine Learning File & Document Integrati…" at bounding box center [1370, 419] width 171 height 838
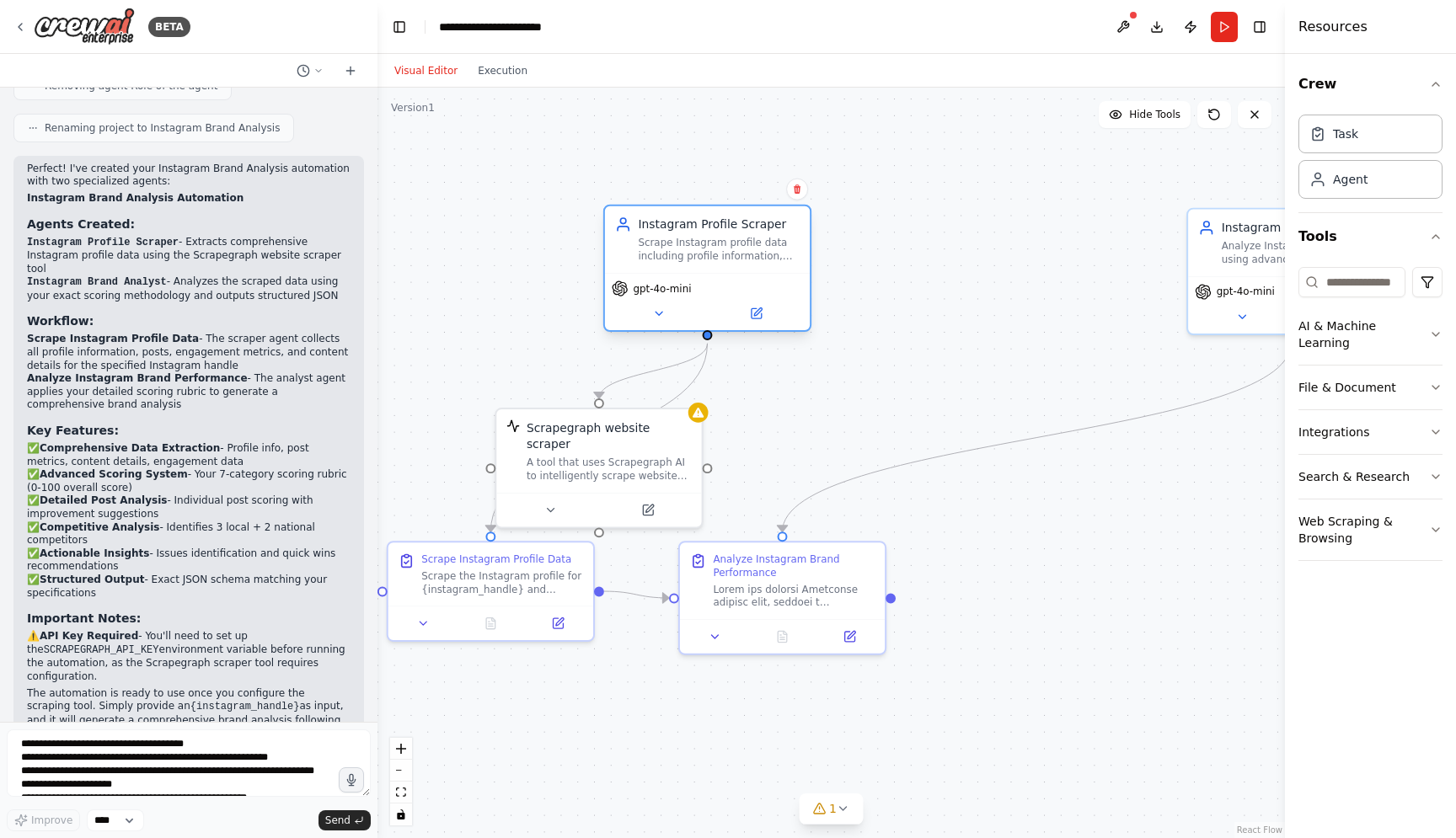
drag, startPoint x: 1045, startPoint y: 255, endPoint x: 714, endPoint y: 252, distance: 331.0
click at [714, 252] on div "Scrape Instagram profile data including profile information, posts, engagement …" at bounding box center [719, 249] width 162 height 27
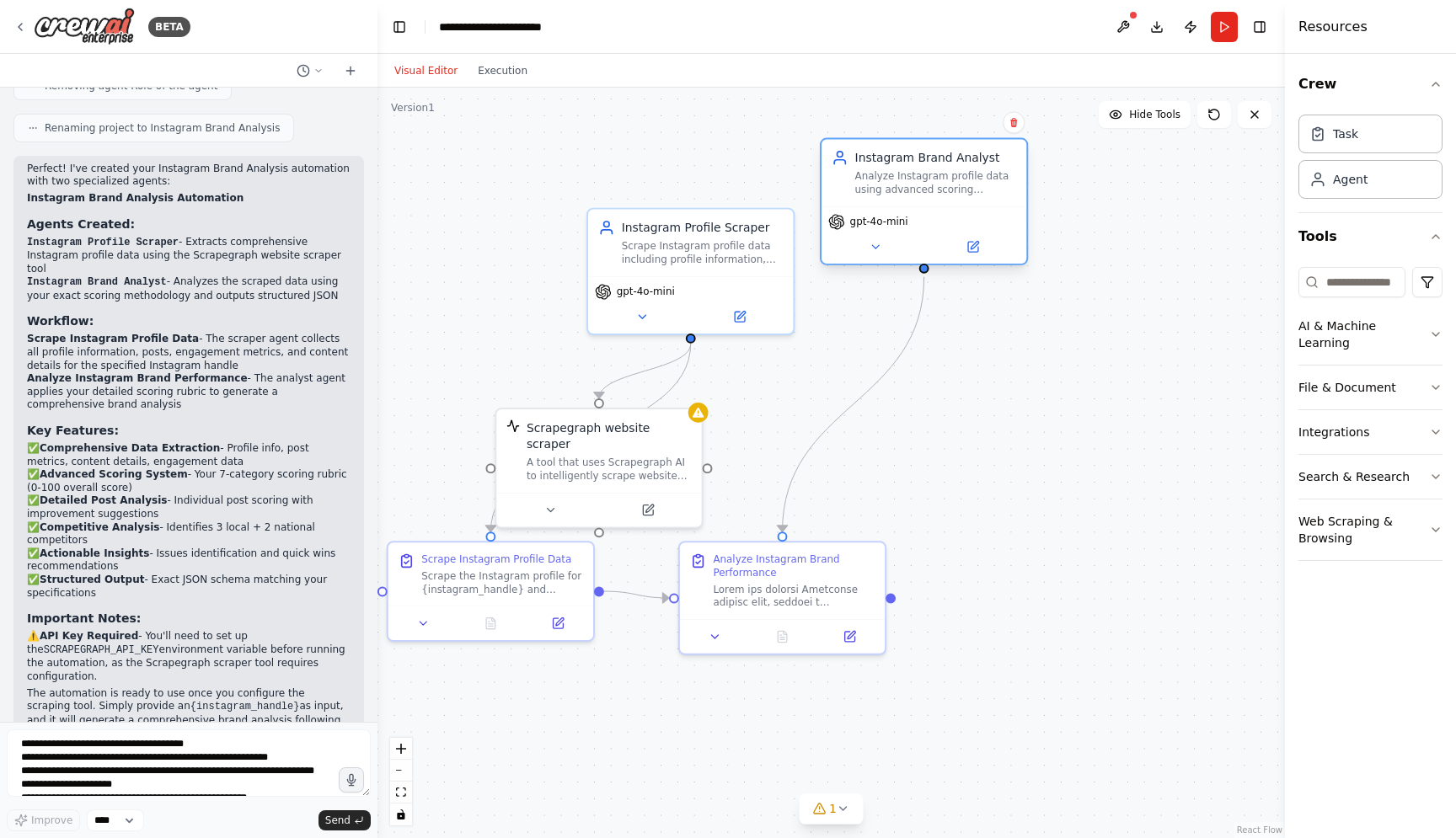
drag, startPoint x: 1233, startPoint y: 245, endPoint x: 858, endPoint y: 176, distance: 381.3
click at [858, 176] on div "Analyze Instagram profile data using advanced scoring methodology to provide co…" at bounding box center [936, 183] width 162 height 27
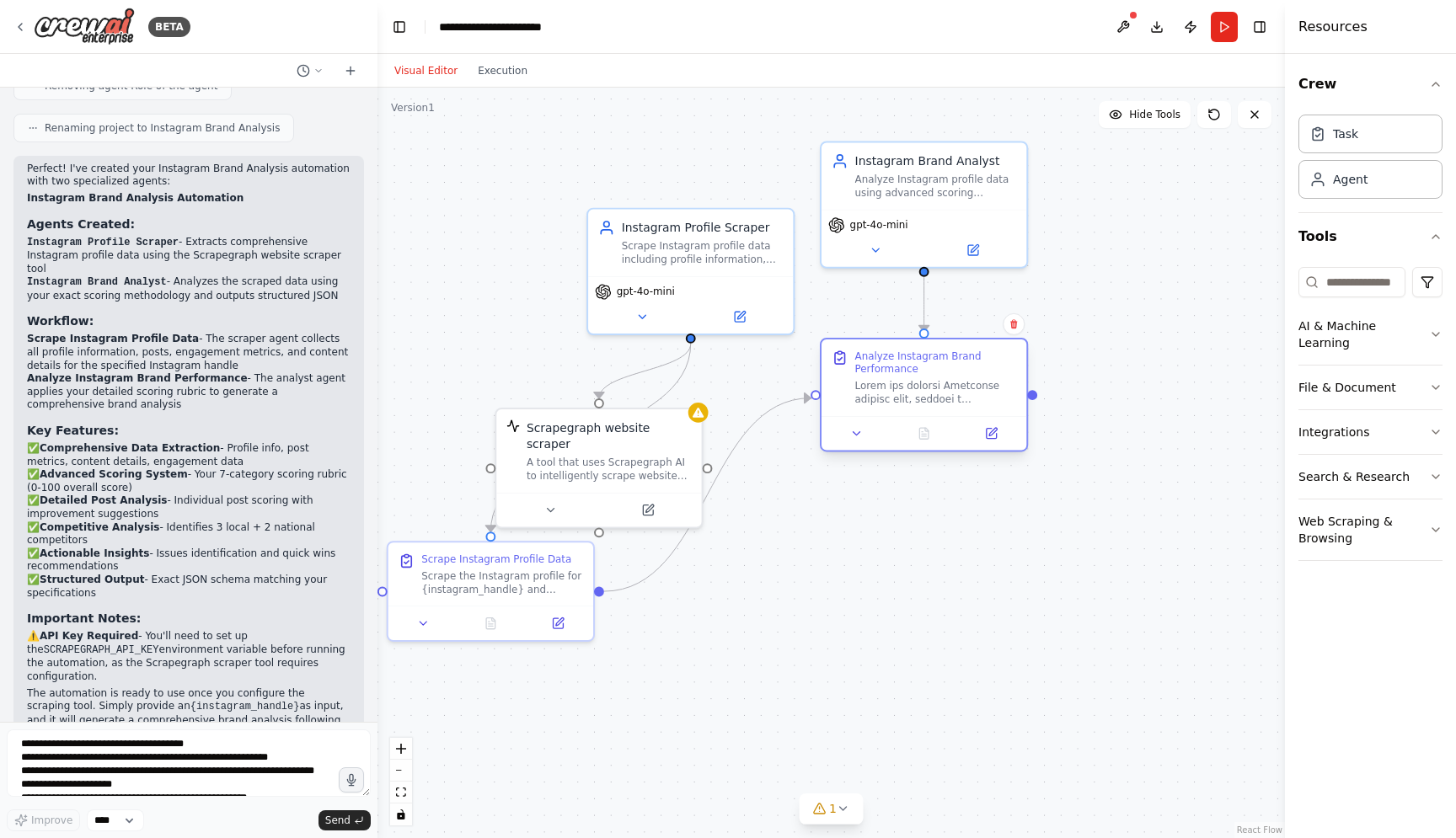
drag, startPoint x: 800, startPoint y: 591, endPoint x: 945, endPoint y: 392, distance: 246.2
click at [945, 392] on div at bounding box center [936, 392] width 162 height 27
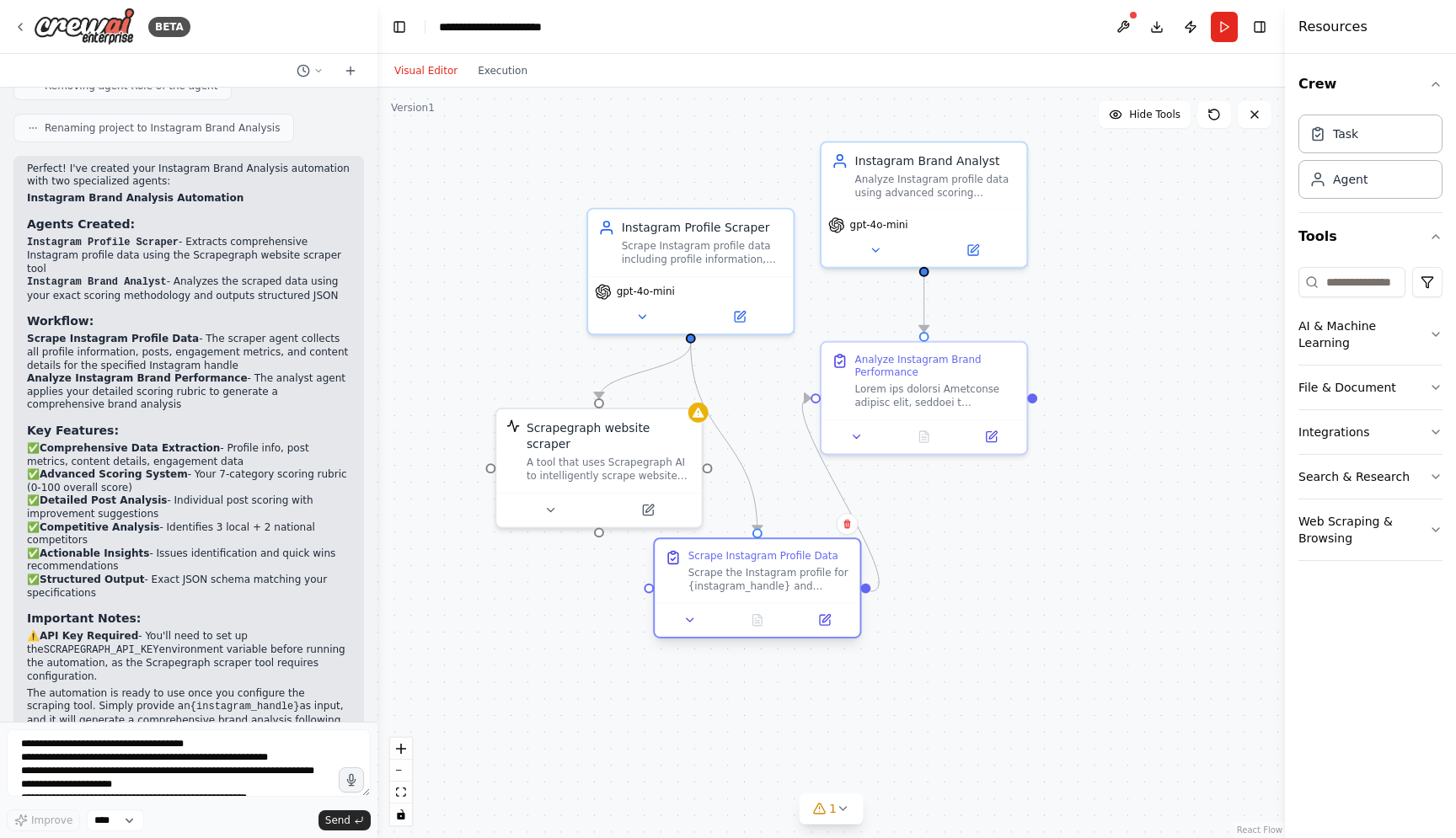
drag, startPoint x: 554, startPoint y: 577, endPoint x: 827, endPoint y: 583, distance: 273.1
click at [827, 583] on div "Scrape the Instagram profile for {instagram_handle} and extract comprehensive d…" at bounding box center [769, 579] width 162 height 27
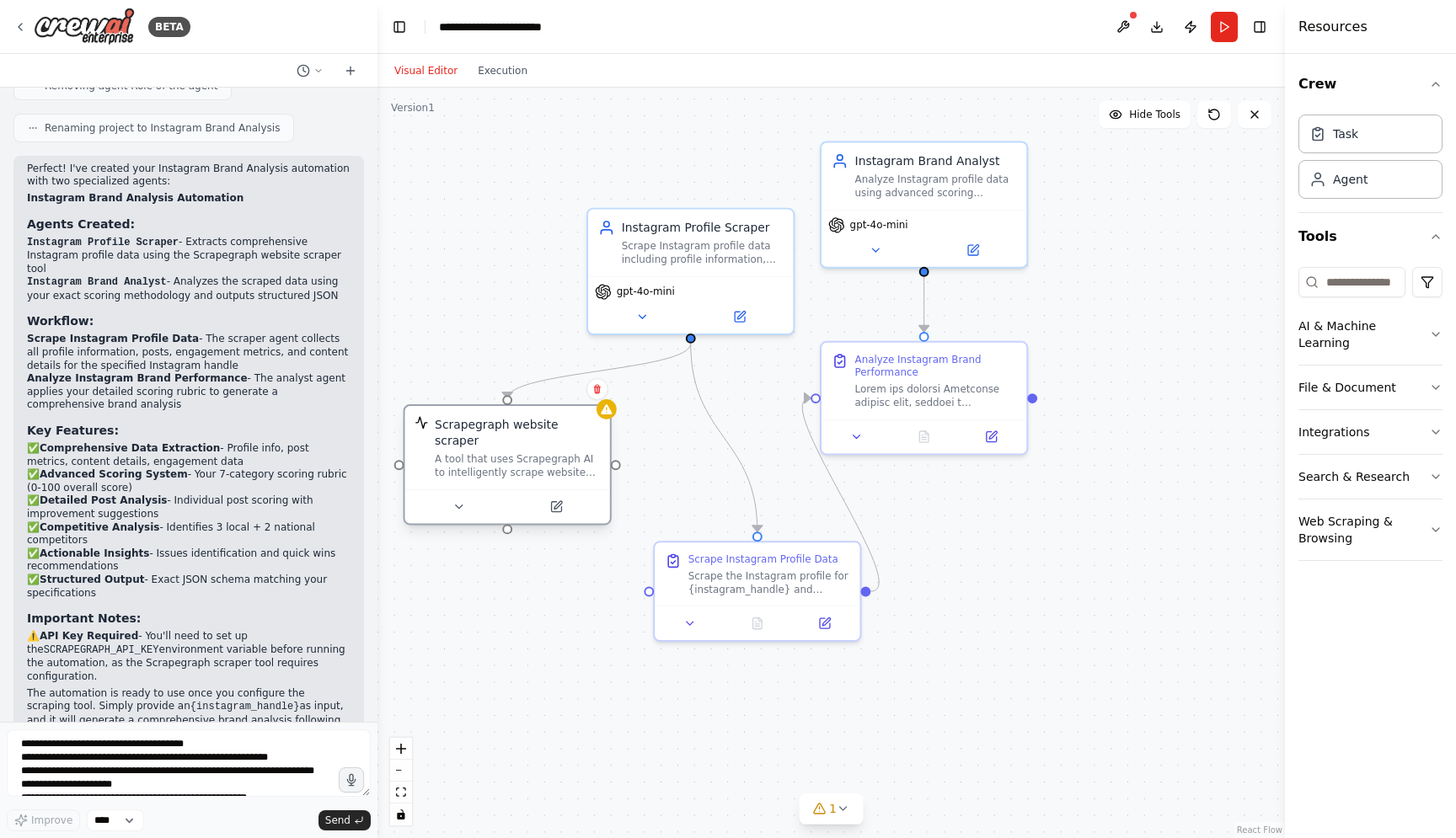
drag, startPoint x: 622, startPoint y: 453, endPoint x: 525, endPoint y: 449, distance: 97.1
click at [525, 452] on div "A tool that uses Scrapegraph AI to intelligently scrape website content." at bounding box center [518, 466] width 165 height 27
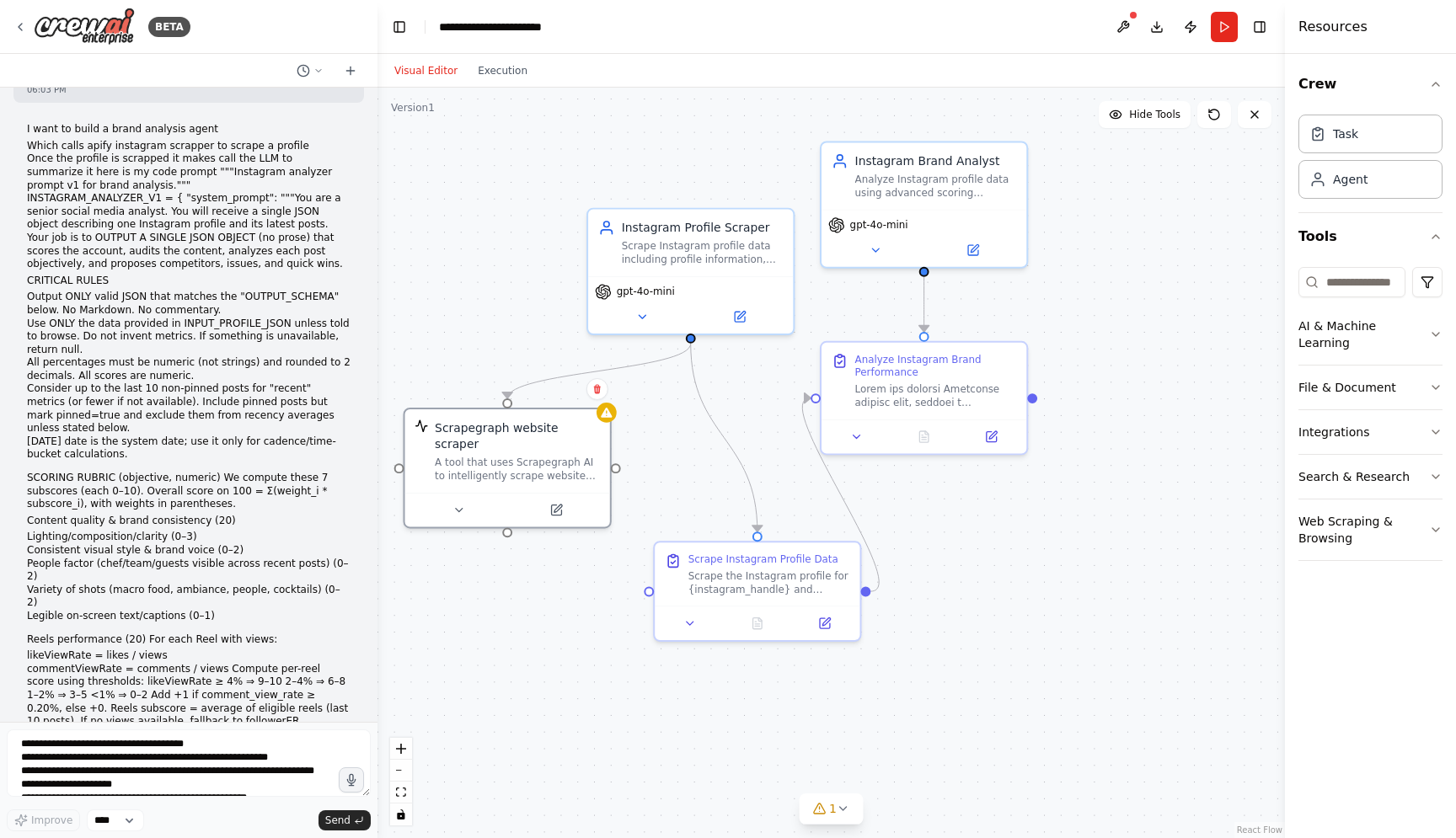
scroll to position [0, 0]
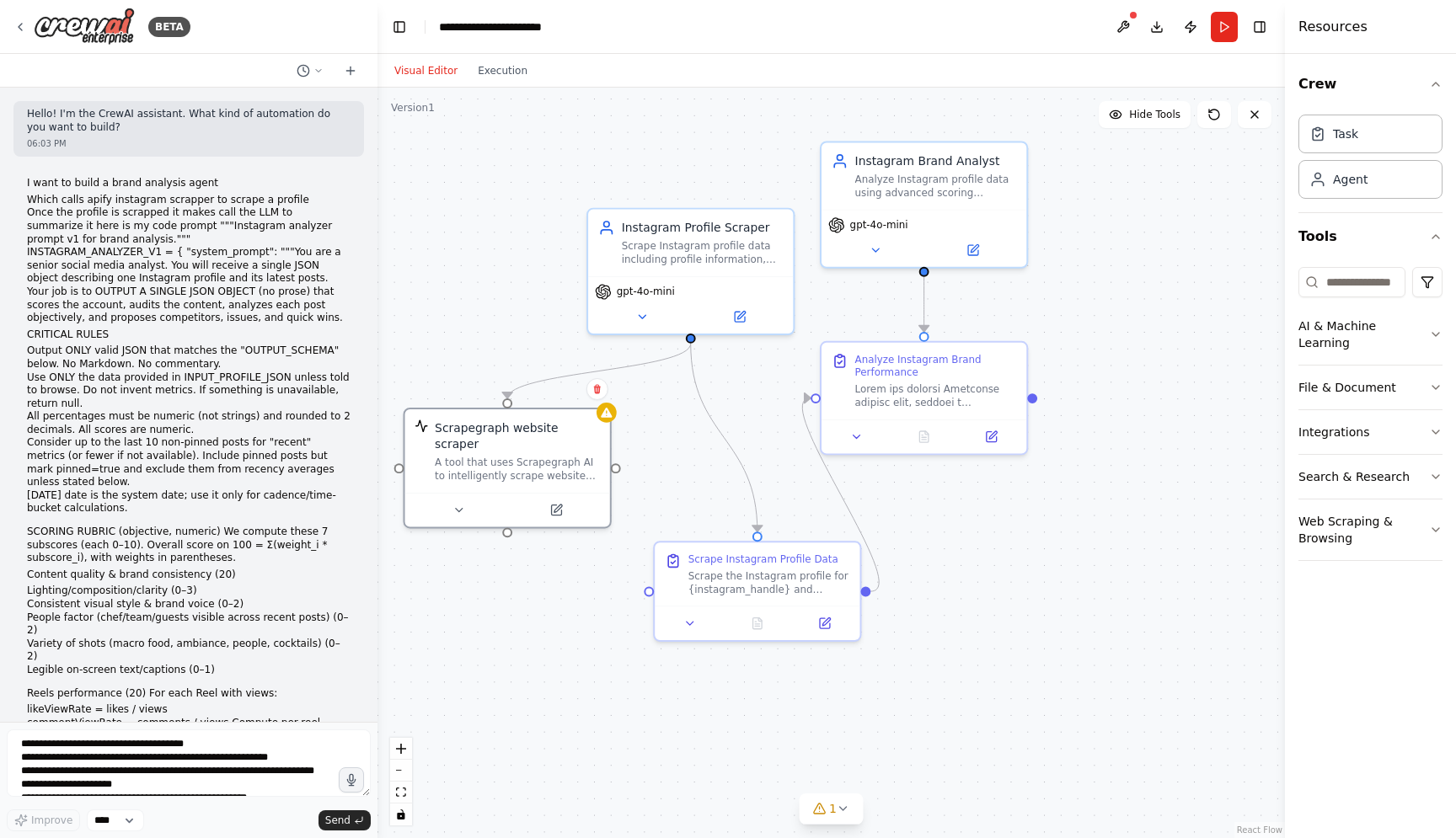
click at [28, 199] on li "Which calls apify instagram scrapper to scrape a profile" at bounding box center [189, 199] width 323 height 13
click at [1359, 531] on button "Web Scraping & Browsing" at bounding box center [1370, 530] width 144 height 61
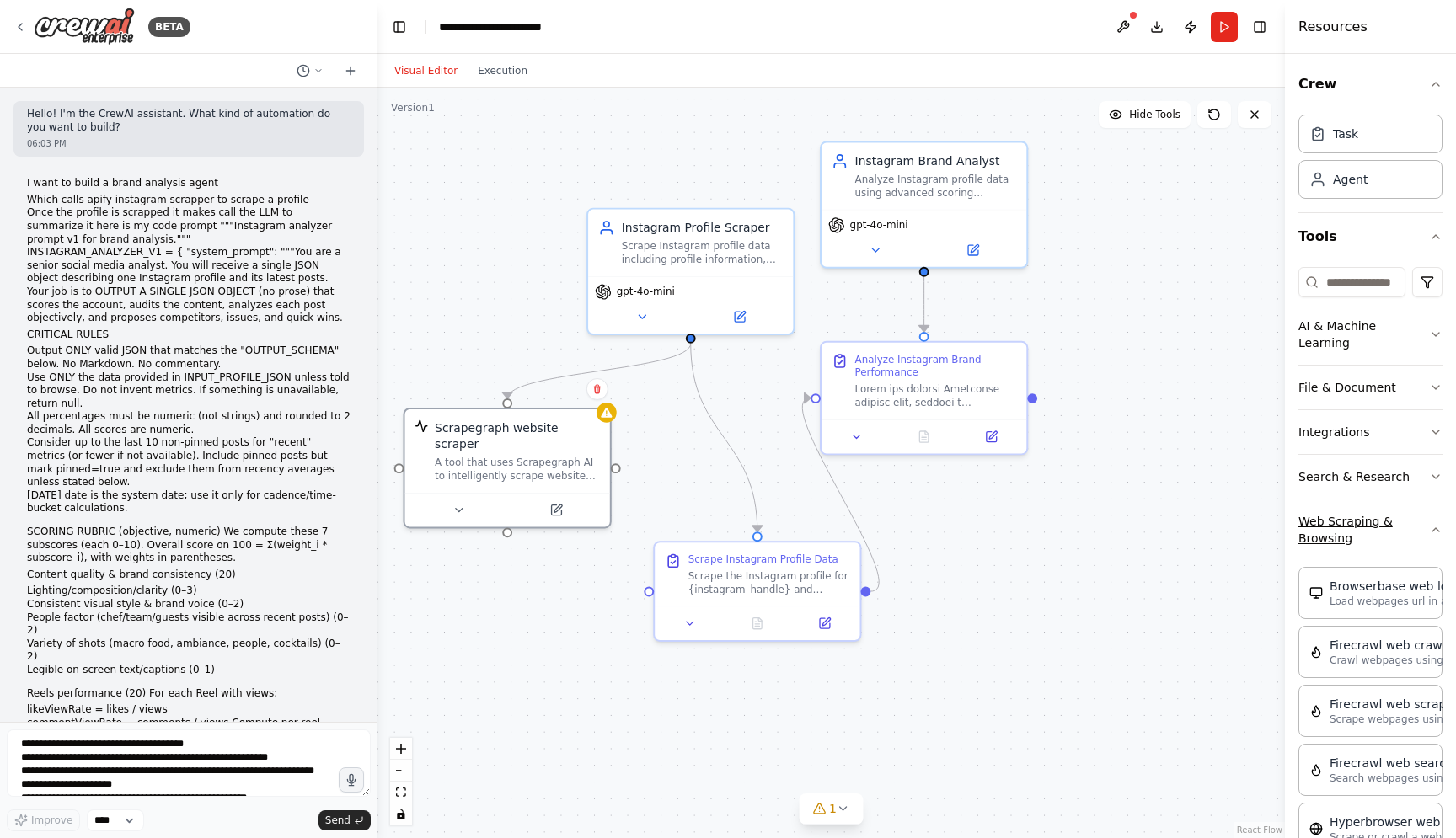
click at [1429, 526] on icon "button" at bounding box center [1435, 529] width 13 height 13
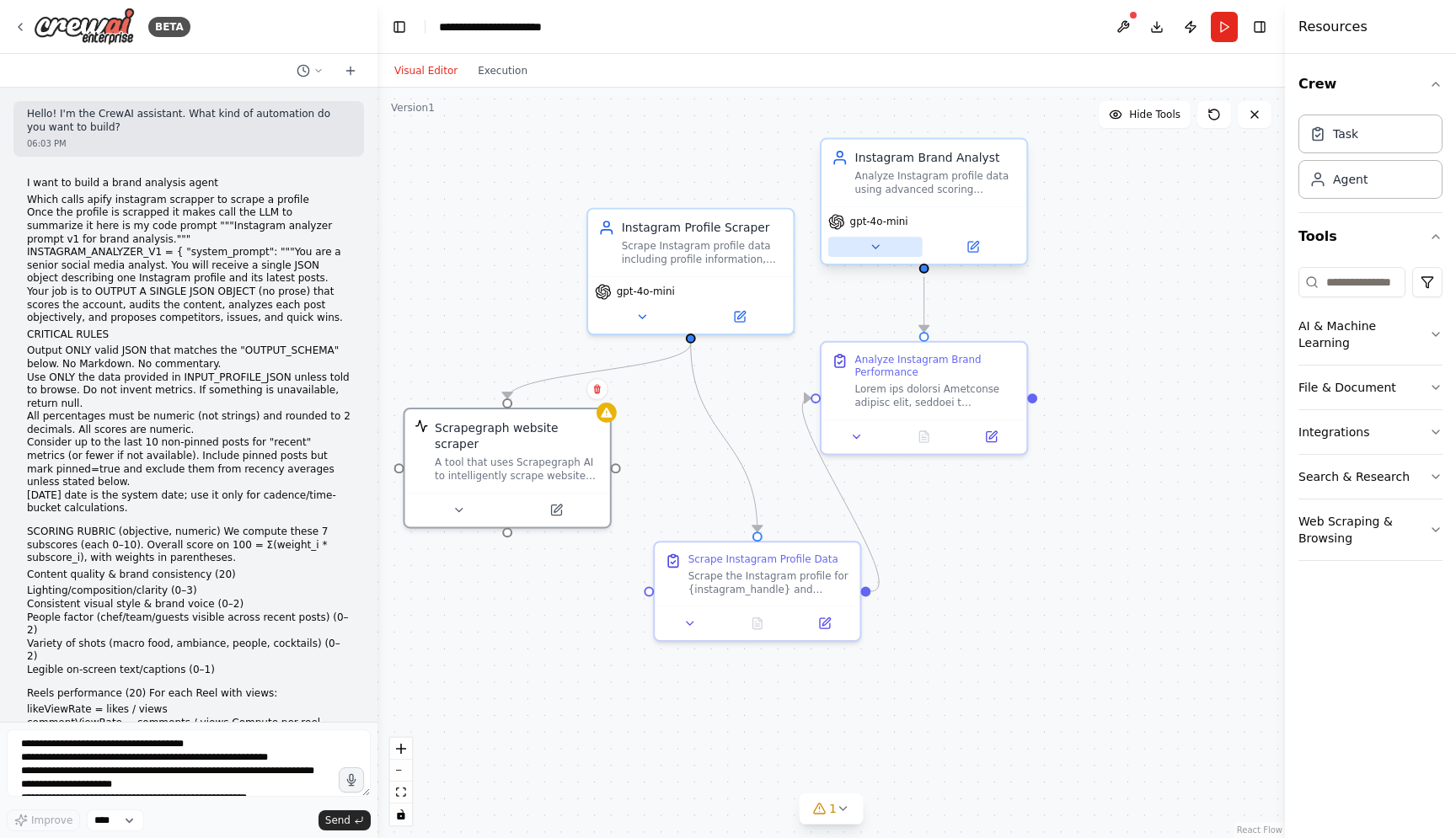
click at [887, 255] on button at bounding box center [874, 246] width 94 height 20
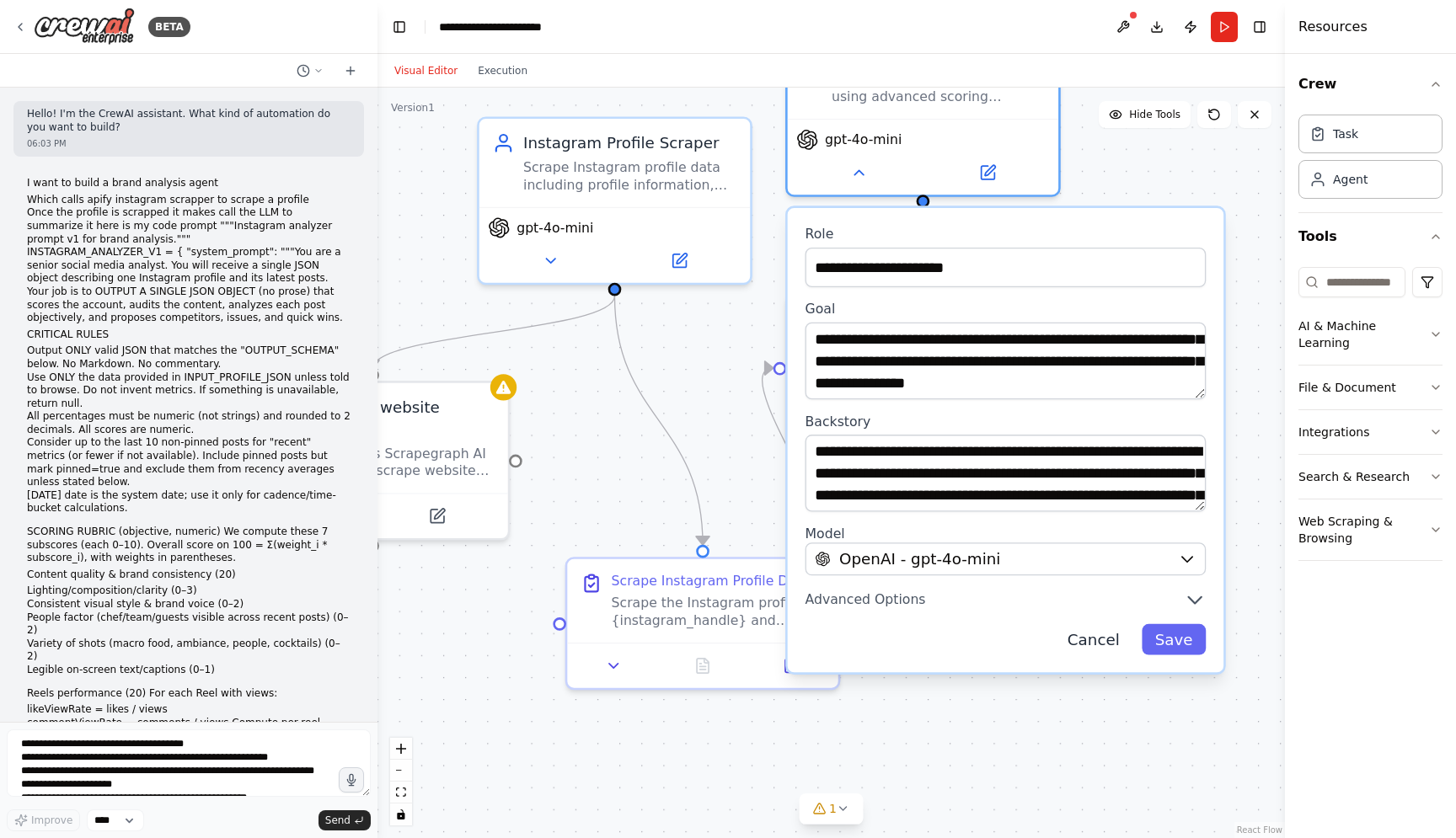
click at [1103, 644] on button "Cancel" at bounding box center [1092, 639] width 78 height 31
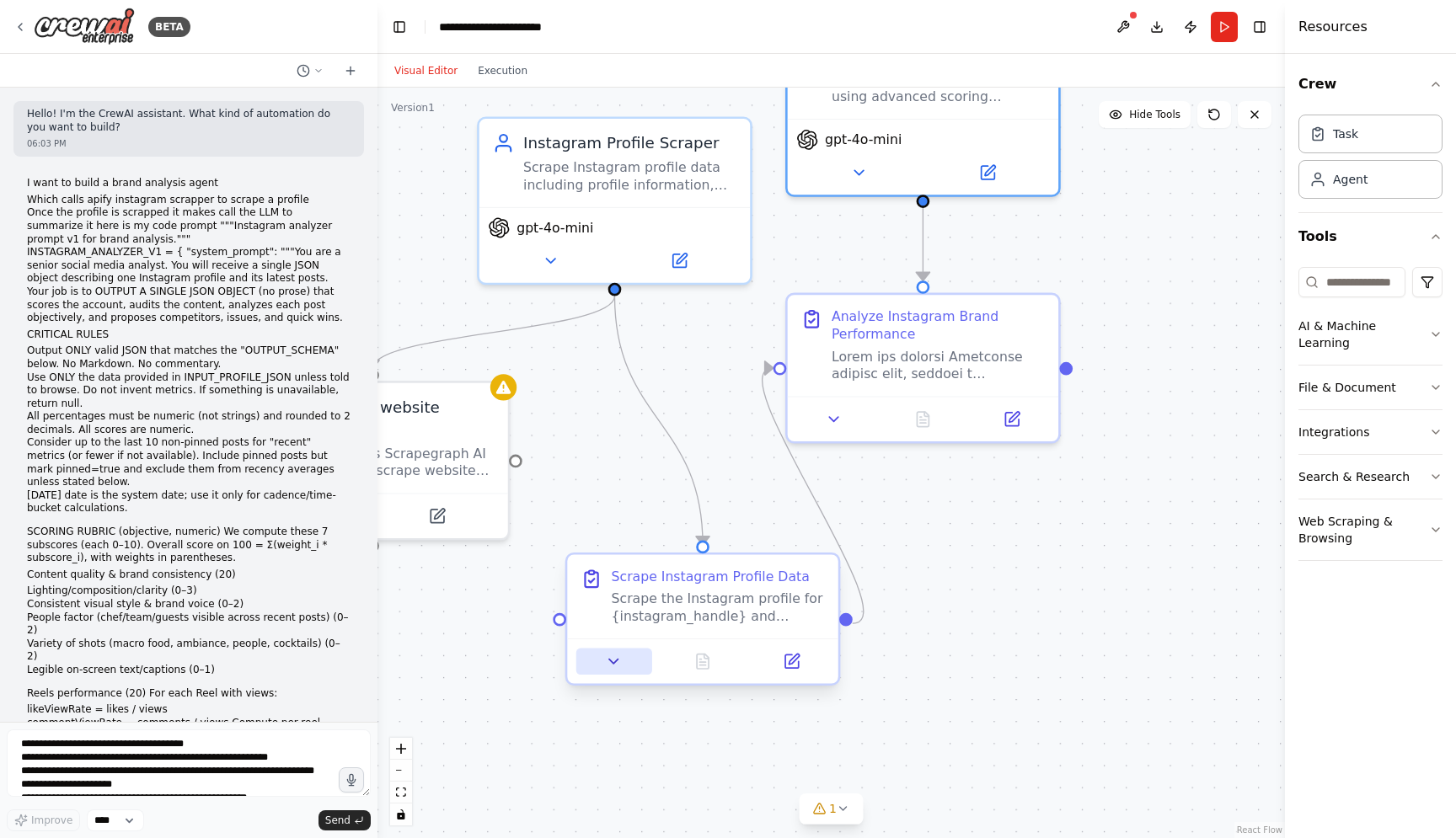
click at [613, 657] on icon at bounding box center [613, 661] width 18 height 18
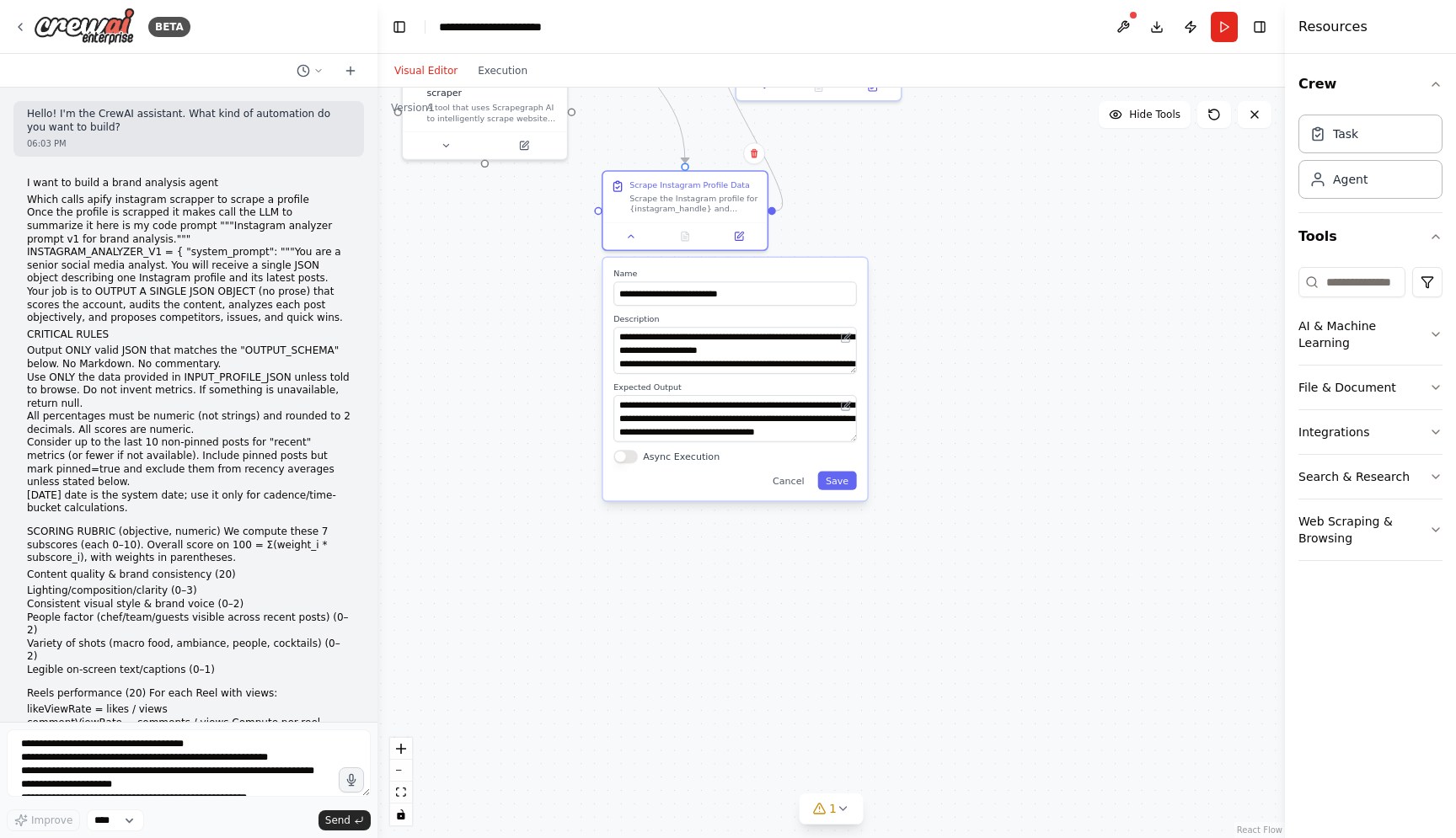
drag, startPoint x: 908, startPoint y: 607, endPoint x: 894, endPoint y: 163, distance: 444.2
click at [894, 163] on div ".deletable-edge-delete-btn { width: 20px; height: 20px; border: 0px solid #ffff…" at bounding box center [830, 463] width 908 height 750
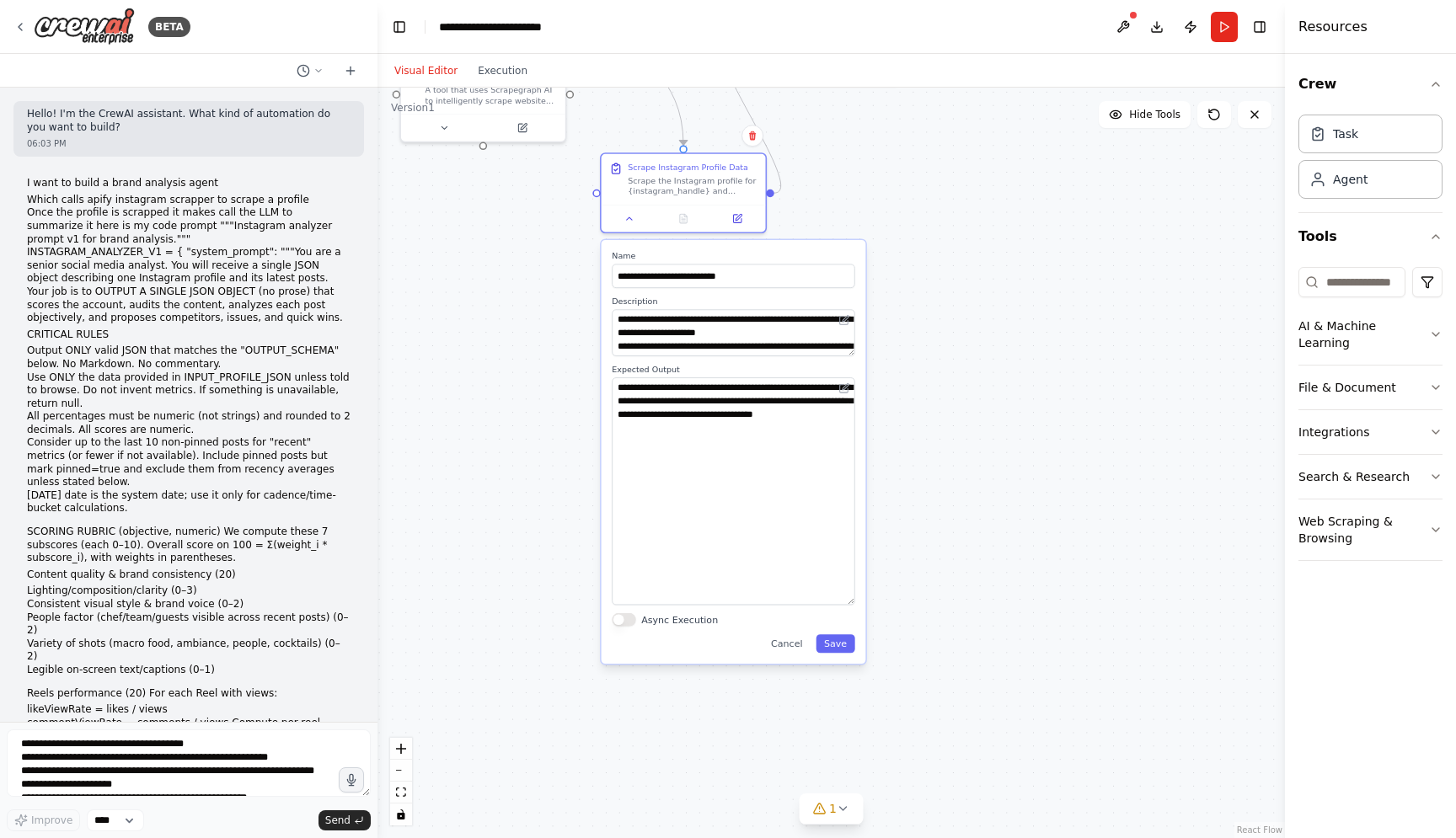
drag, startPoint x: 849, startPoint y: 422, endPoint x: 999, endPoint y: 599, distance: 232.0
click at [854, 599] on textarea "**********" at bounding box center [733, 490] width 243 height 228
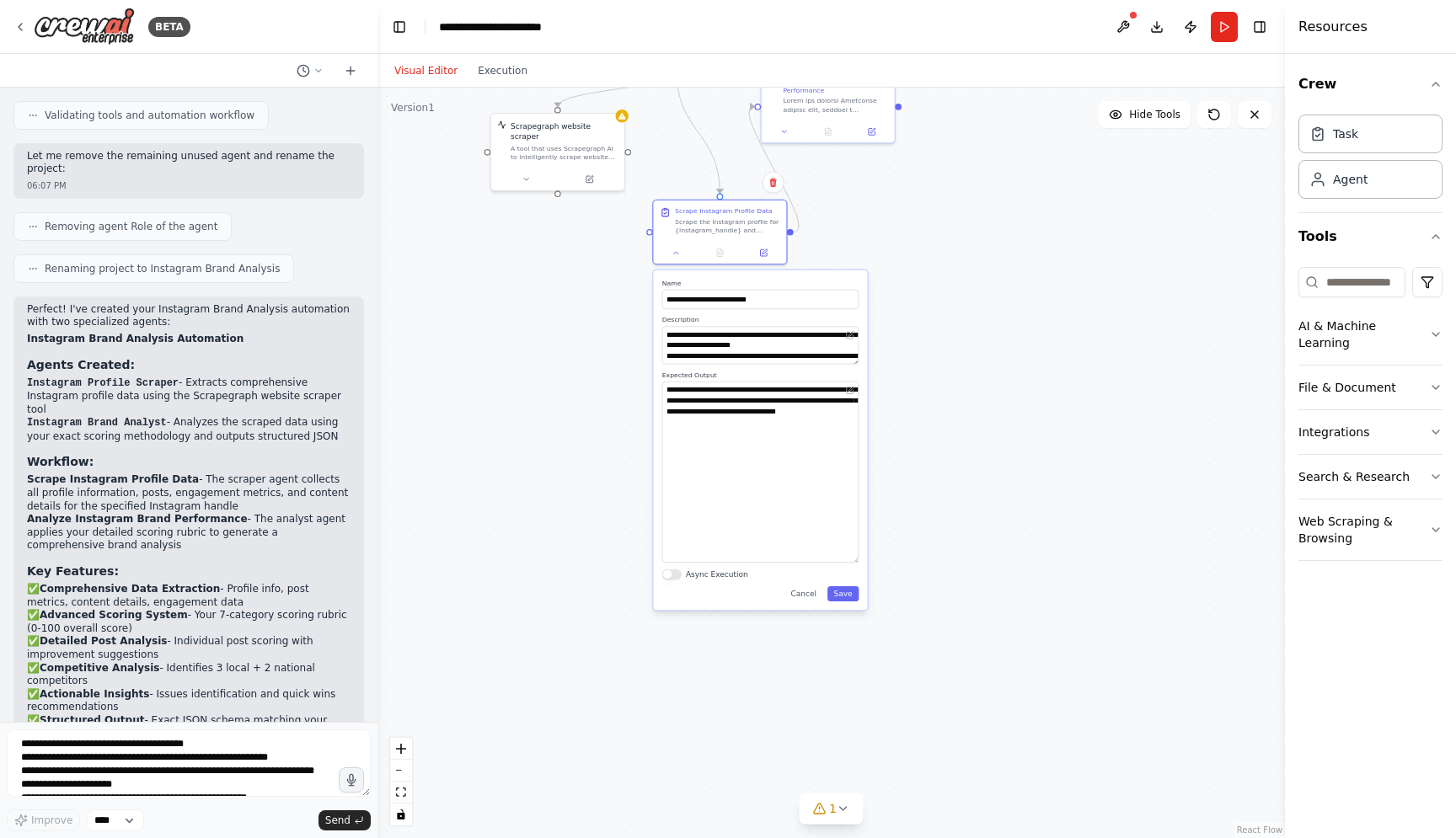
scroll to position [4212, 0]
